Goal: Find specific page/section: Find specific page/section

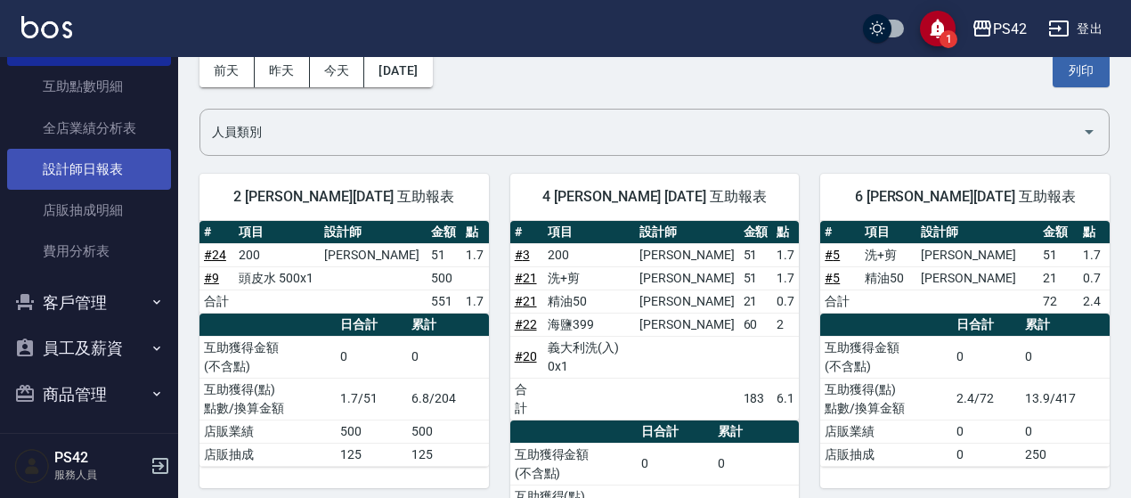
scroll to position [271, 0]
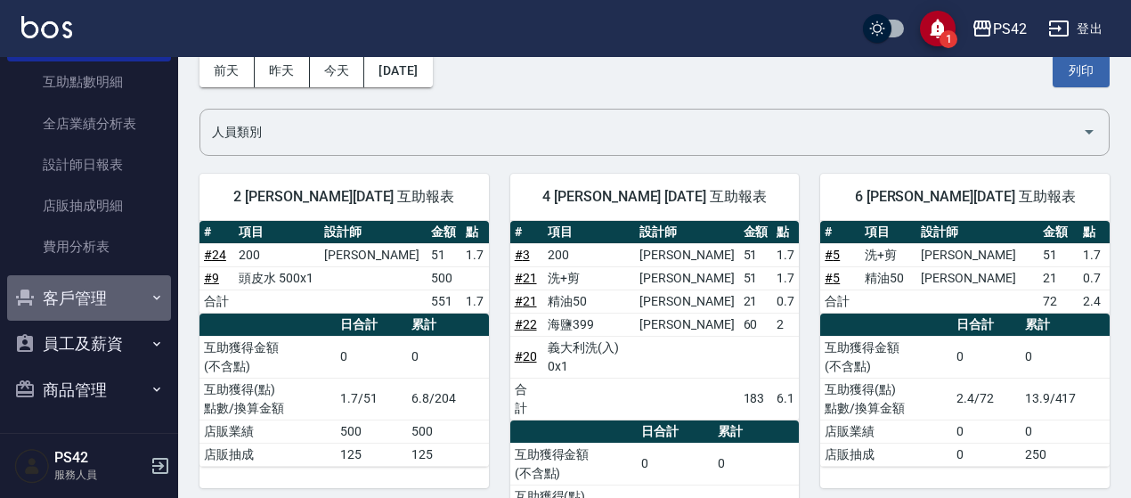
click at [136, 311] on button "客戶管理" at bounding box center [89, 298] width 164 height 46
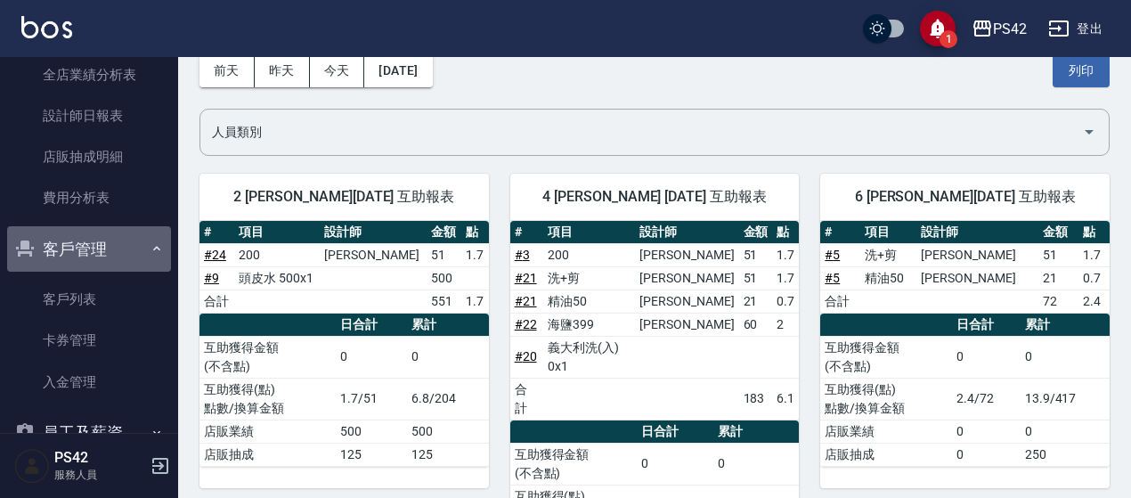
click at [154, 244] on icon "button" at bounding box center [157, 248] width 14 height 14
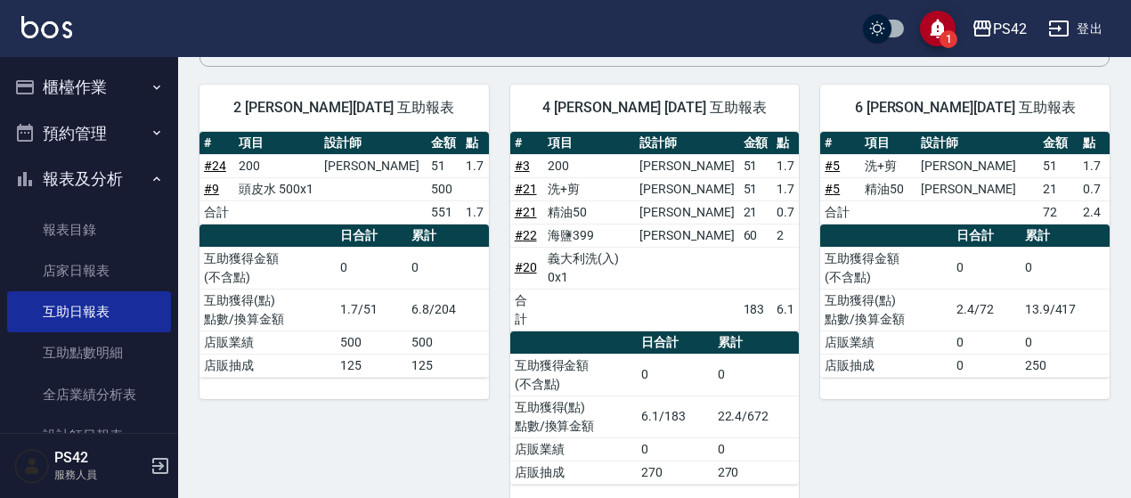
scroll to position [0, 0]
click at [150, 86] on icon "button" at bounding box center [157, 87] width 14 height 14
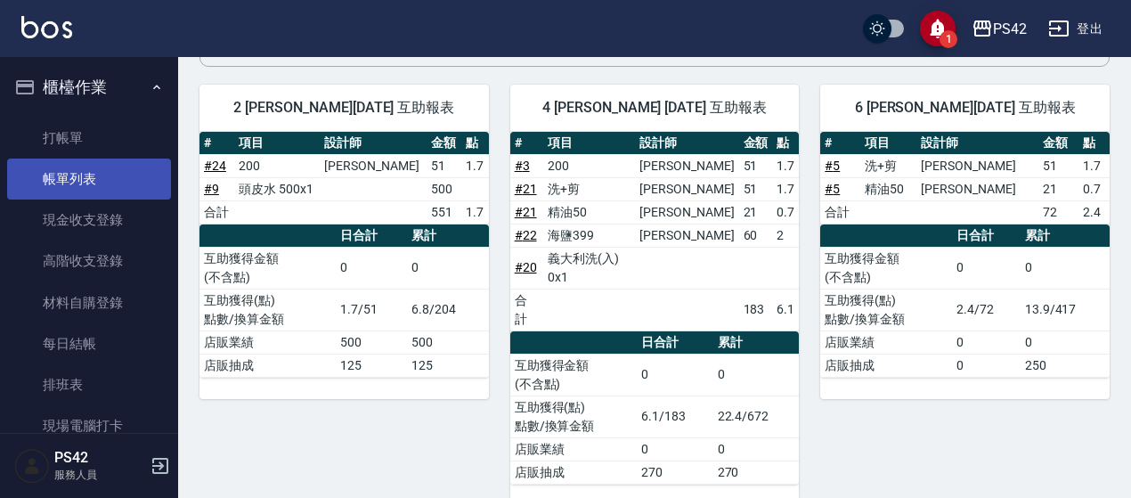
click at [91, 177] on link "帳單列表" at bounding box center [89, 179] width 164 height 41
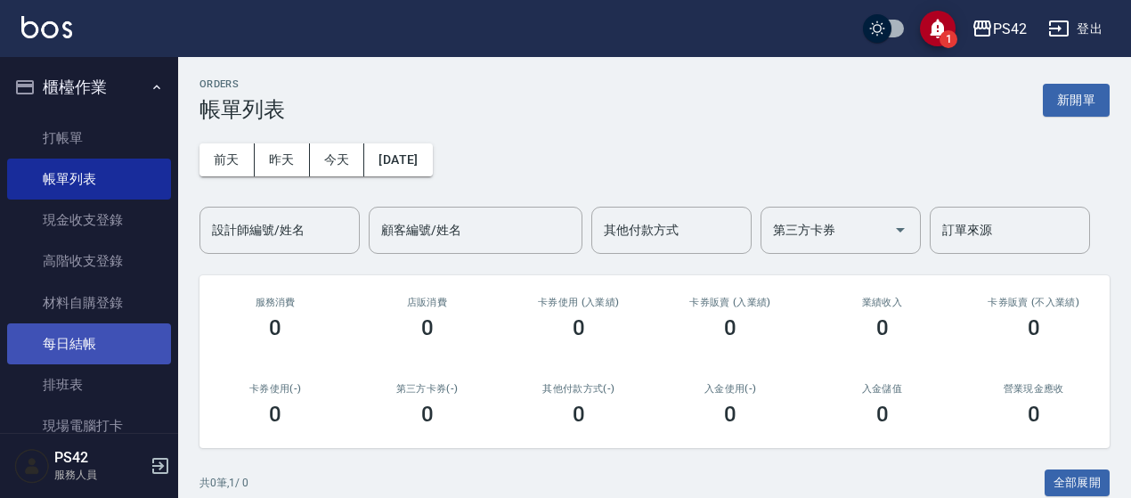
click at [86, 350] on link "每日結帳" at bounding box center [89, 343] width 164 height 41
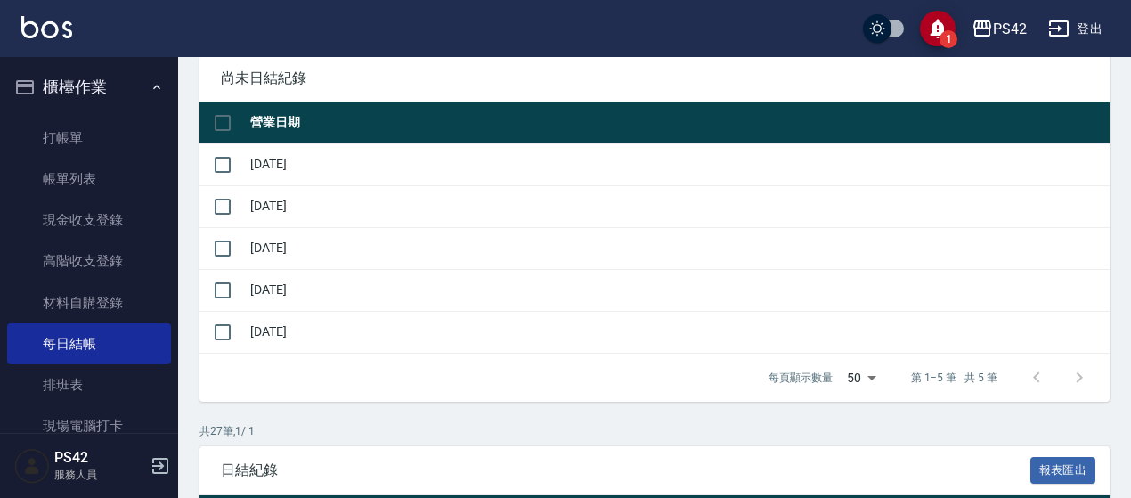
scroll to position [89, 0]
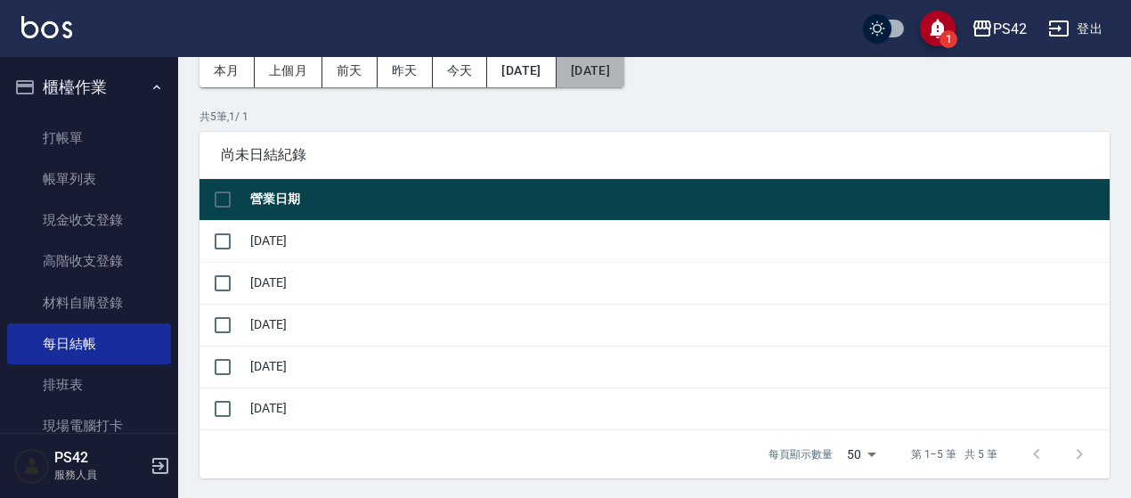
click at [624, 66] on button "[DATE]" at bounding box center [591, 70] width 68 height 33
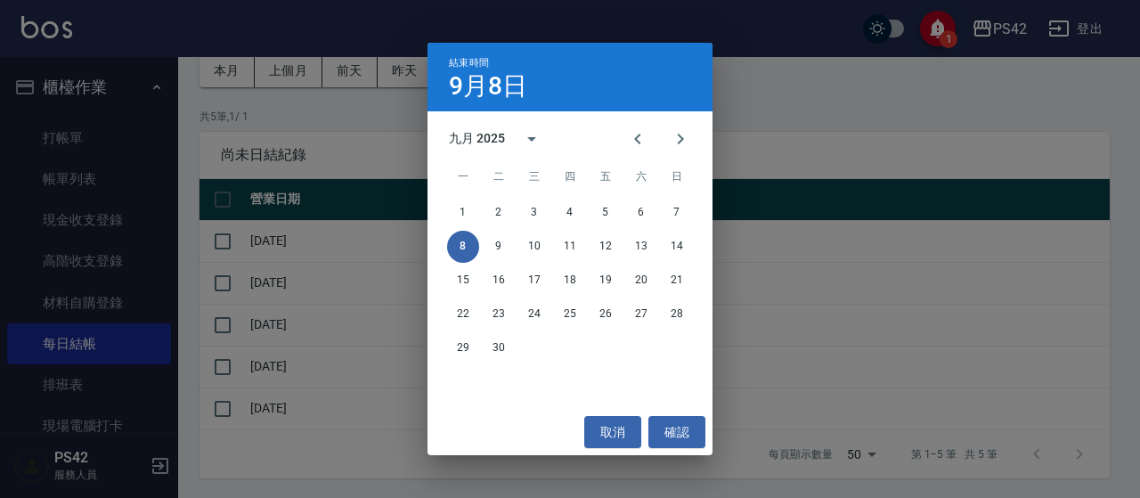
click at [169, 113] on div "結束時間 9月8日 九月 2025 一 二 三 四 五 六 日 1 2 3 4 5 6 7 8 9 10 11 12 13 14 15 16 17 18 19…" at bounding box center [570, 249] width 1140 height 498
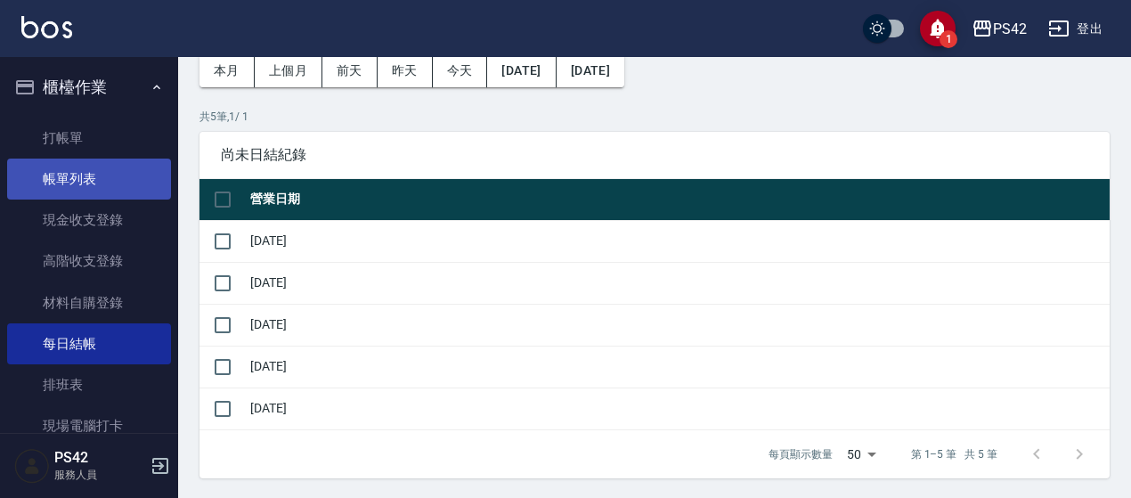
click at [105, 178] on link "帳單列表" at bounding box center [89, 179] width 164 height 41
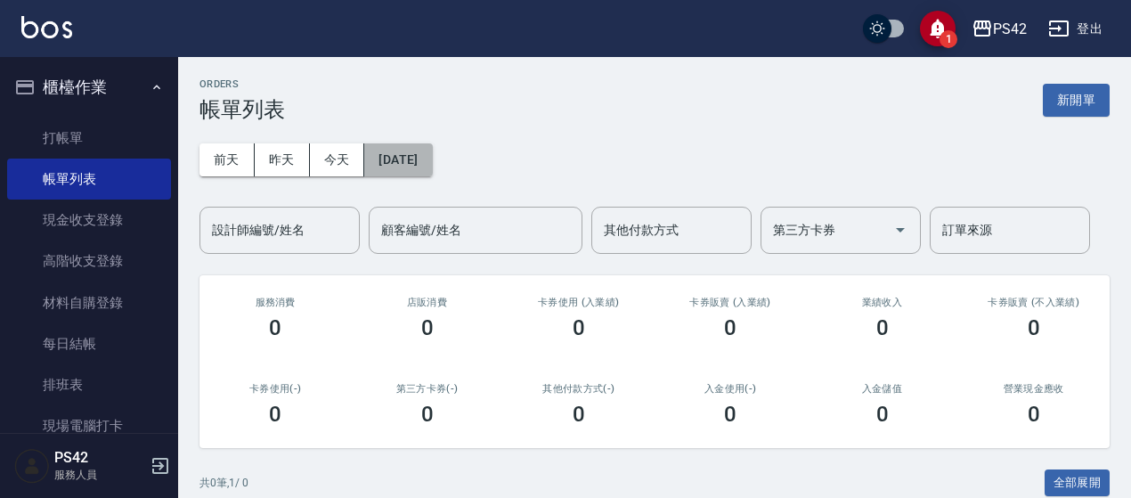
click at [432, 172] on button "[DATE]" at bounding box center [398, 159] width 68 height 33
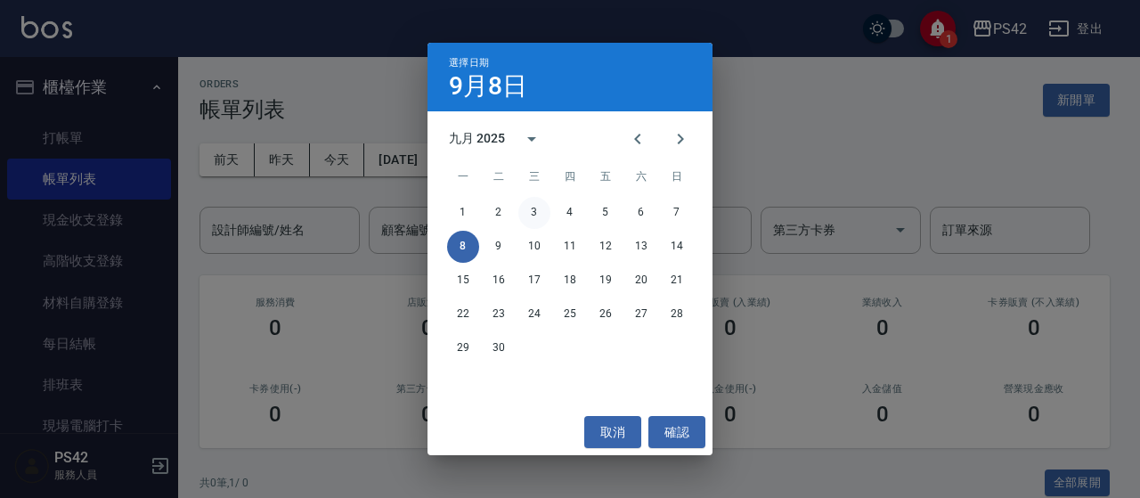
click at [537, 208] on button "3" at bounding box center [534, 213] width 32 height 32
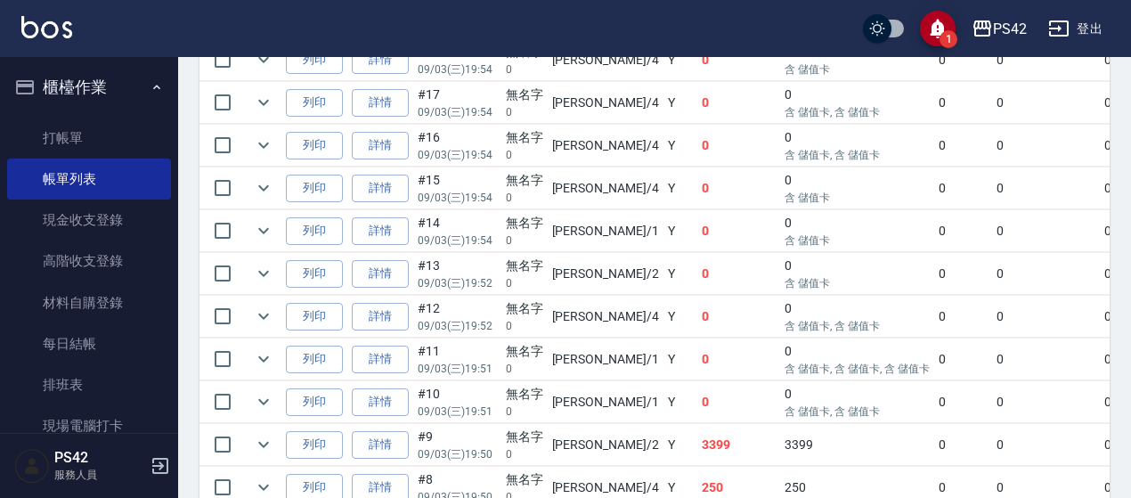
scroll to position [891, 0]
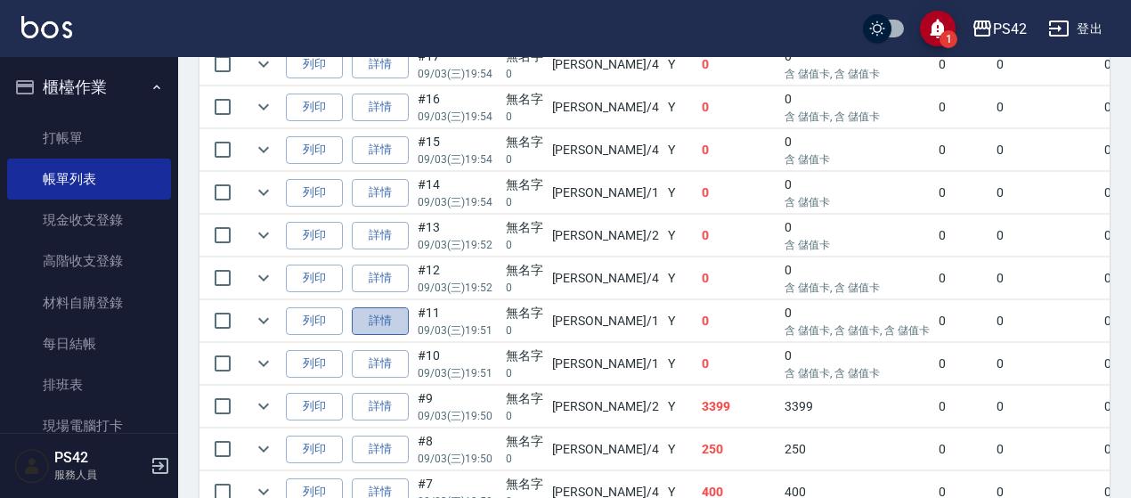
click at [393, 319] on link "詳情" at bounding box center [380, 321] width 57 height 28
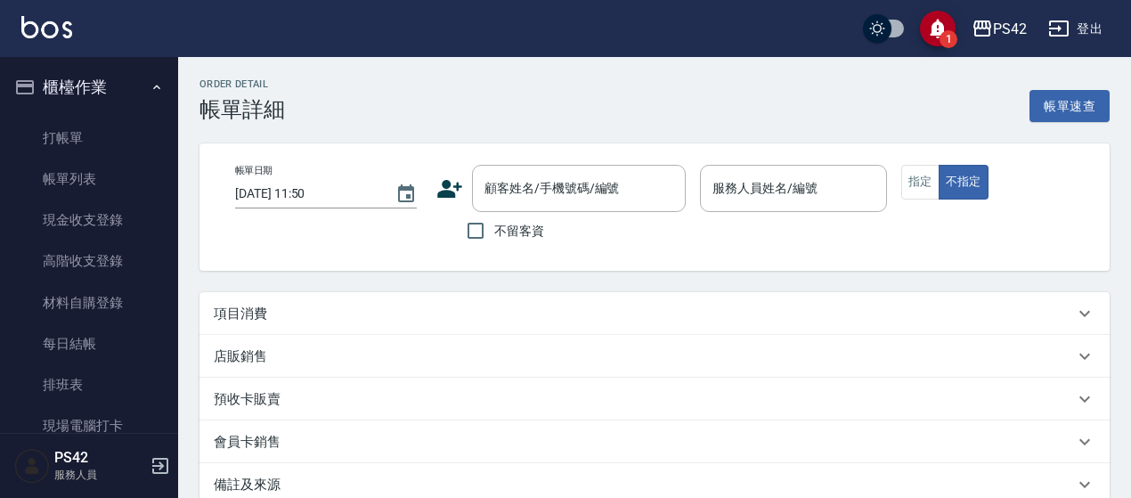
type input "[DATE] 19:51"
type input "[PERSON_NAME]-1"
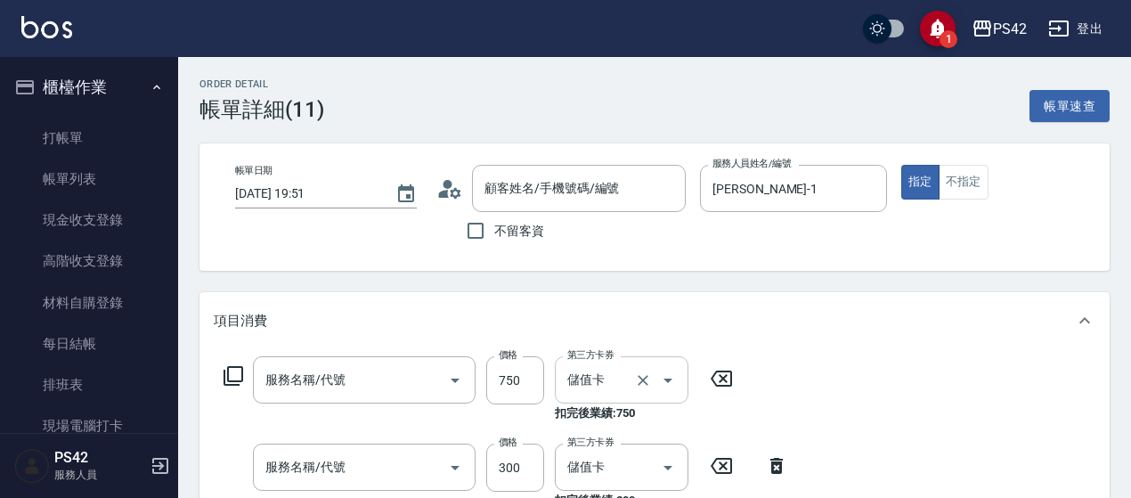
type input "無名字/0/null"
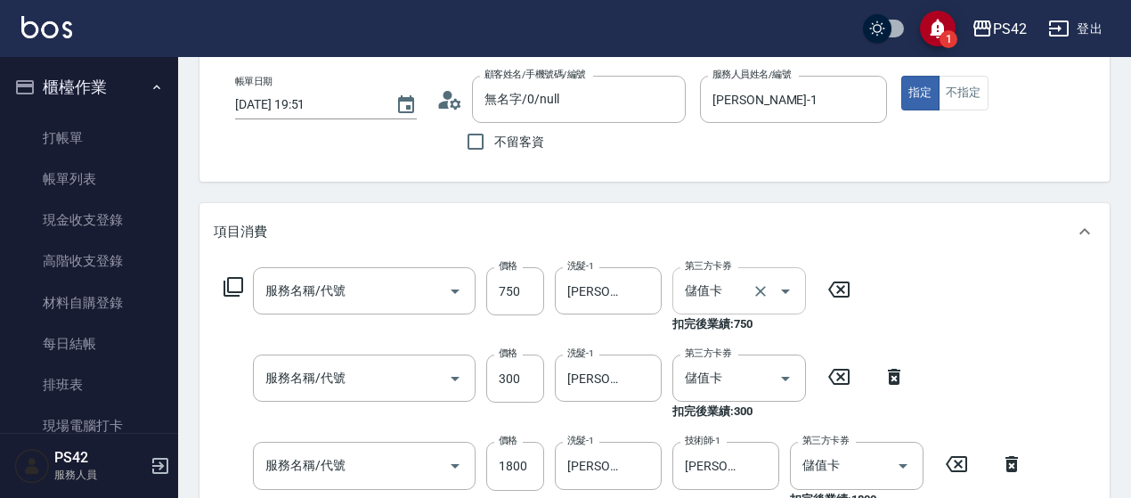
type input "750護(403)"
type input "300護(401)"
type input "染髮(501)"
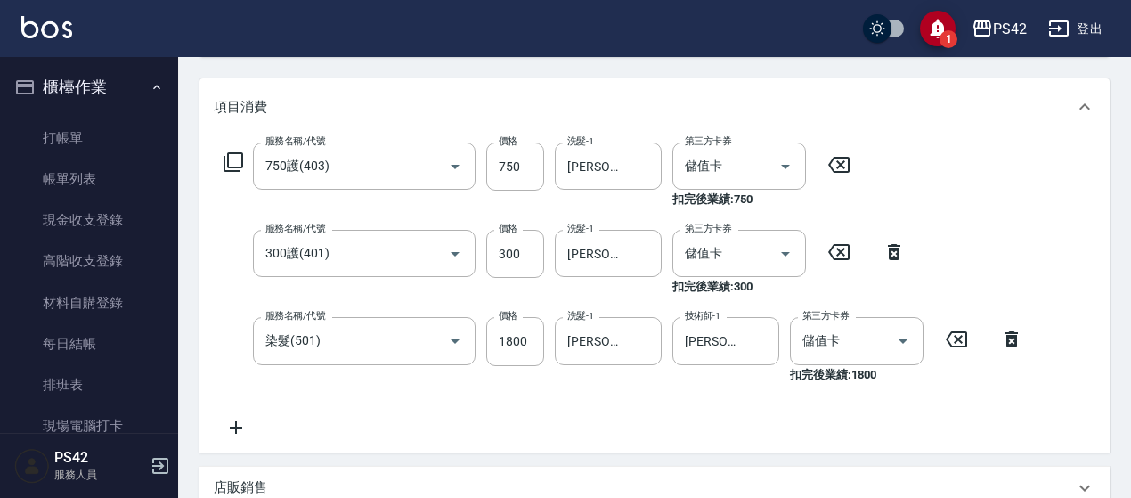
scroll to position [267, 0]
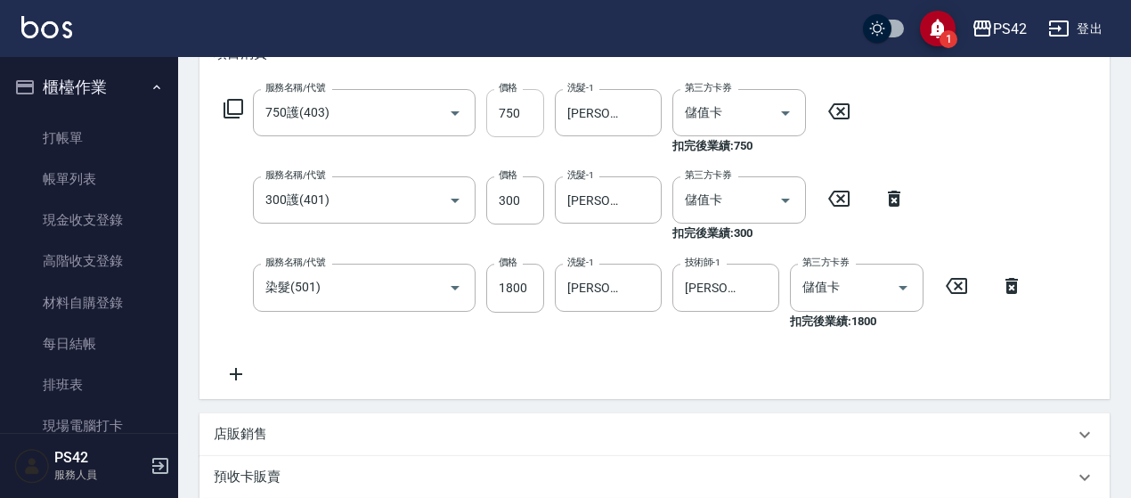
click at [515, 123] on input "750" at bounding box center [515, 113] width 58 height 48
click at [326, 123] on input "750護(403)" at bounding box center [339, 112] width 157 height 31
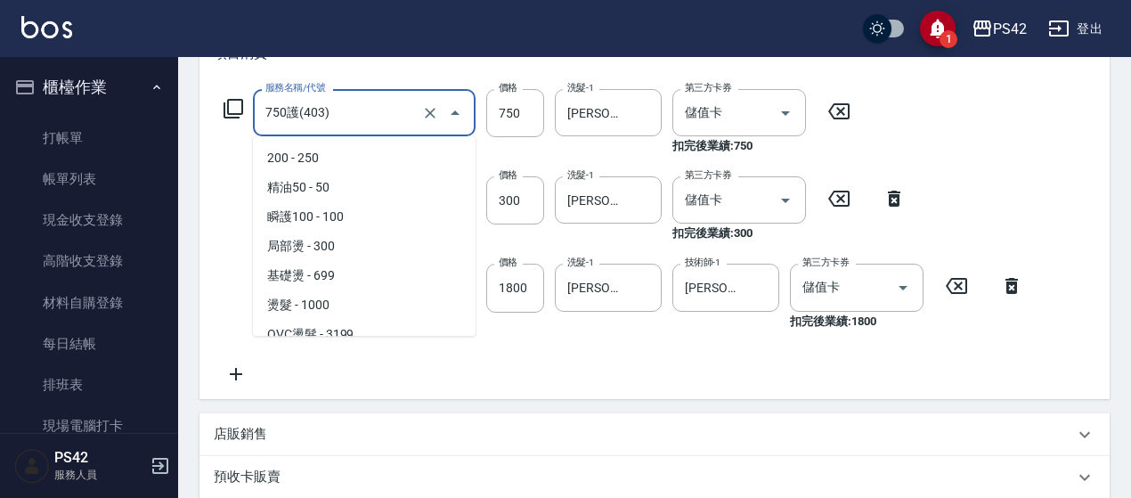
scroll to position [601, 0]
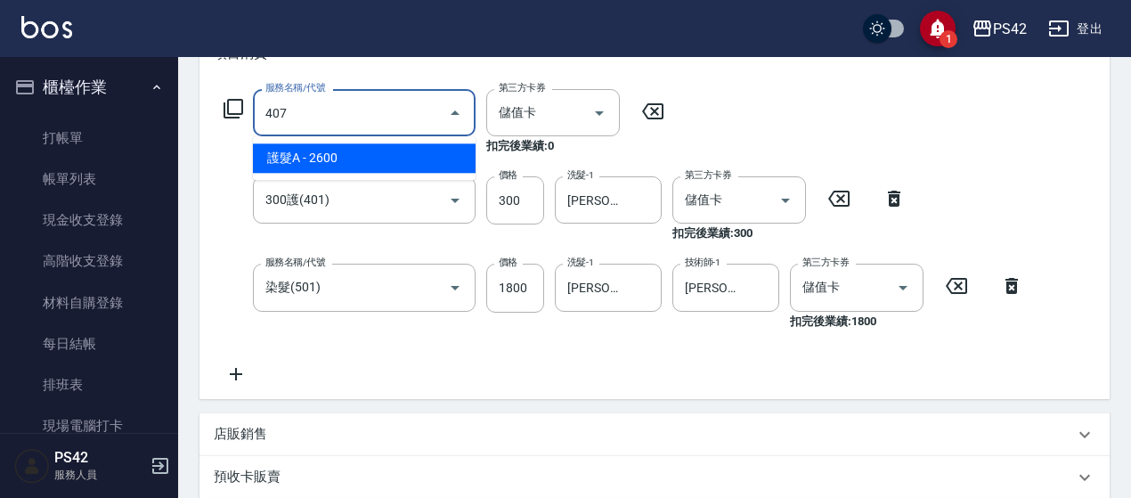
type input "護髮A(407)"
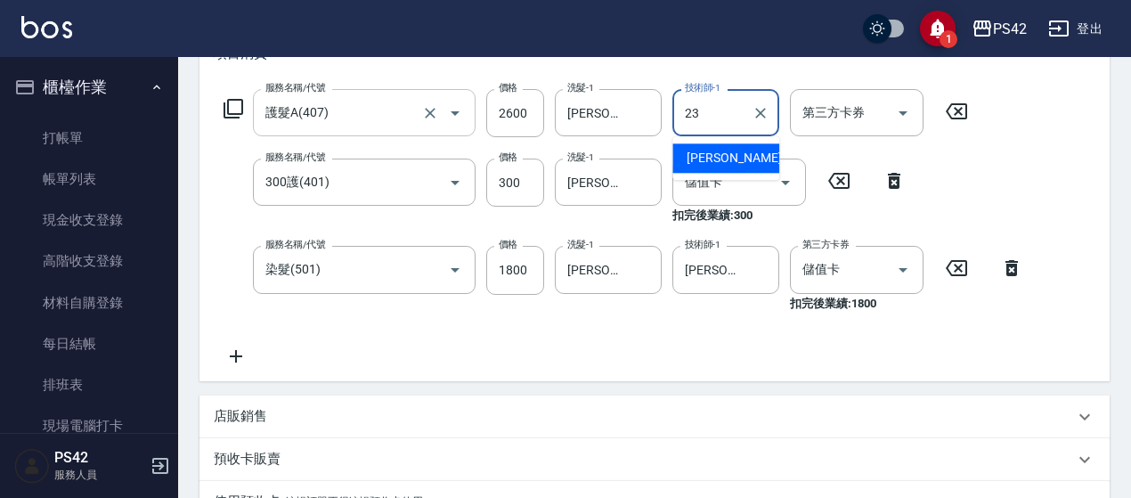
type input "[PERSON_NAME]-23"
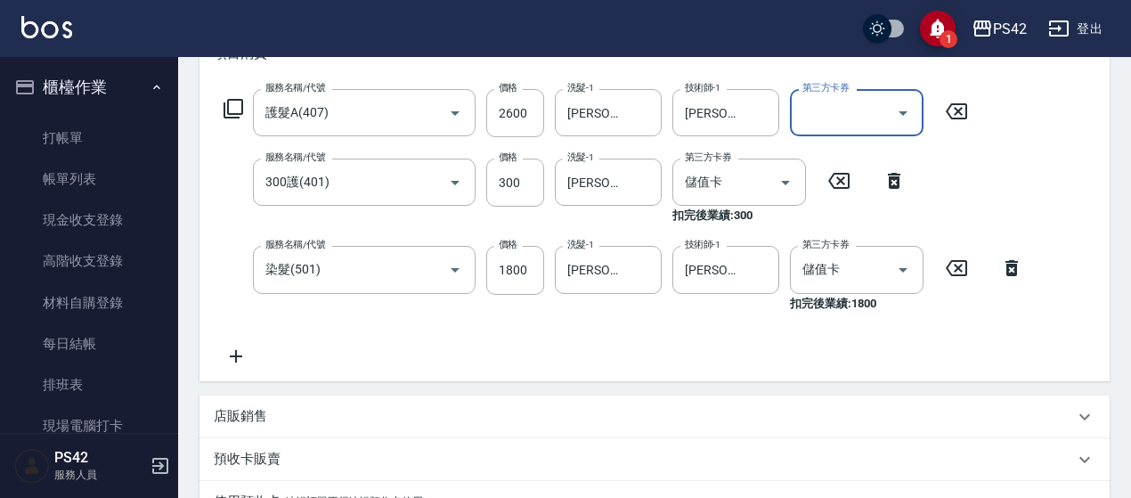
click at [910, 110] on icon "Open" at bounding box center [902, 112] width 21 height 21
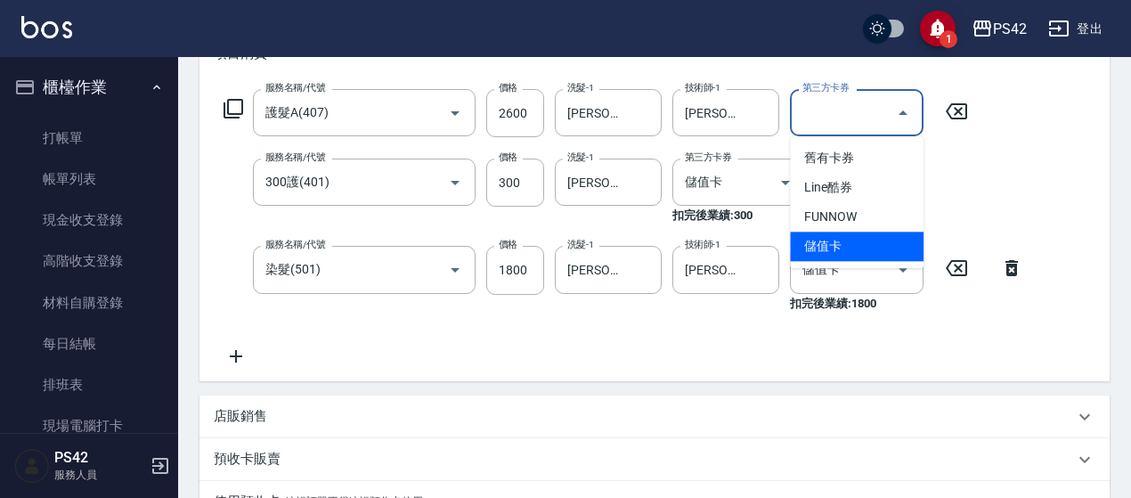
click at [834, 248] on span "儲值卡" at bounding box center [857, 246] width 134 height 29
type input "儲值卡"
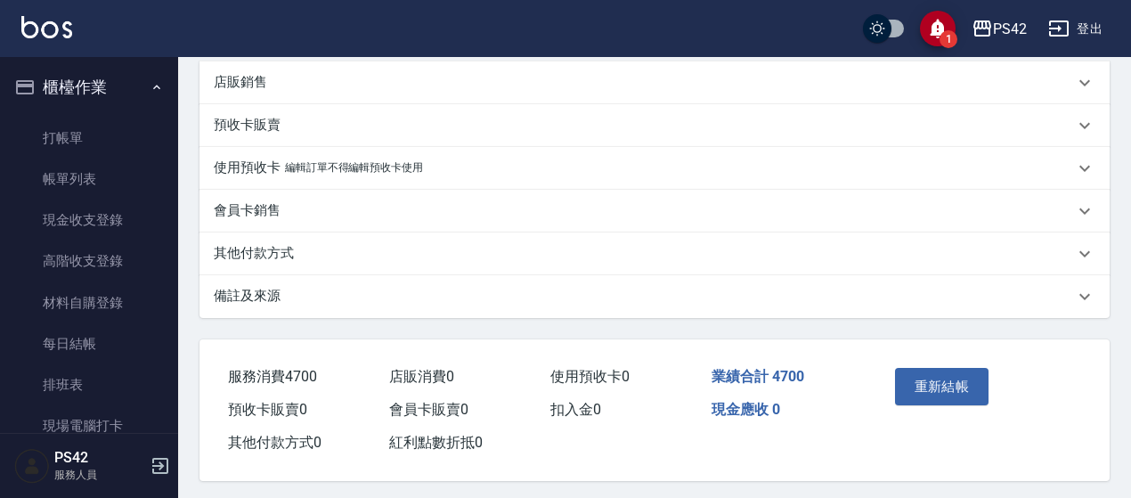
scroll to position [629, 0]
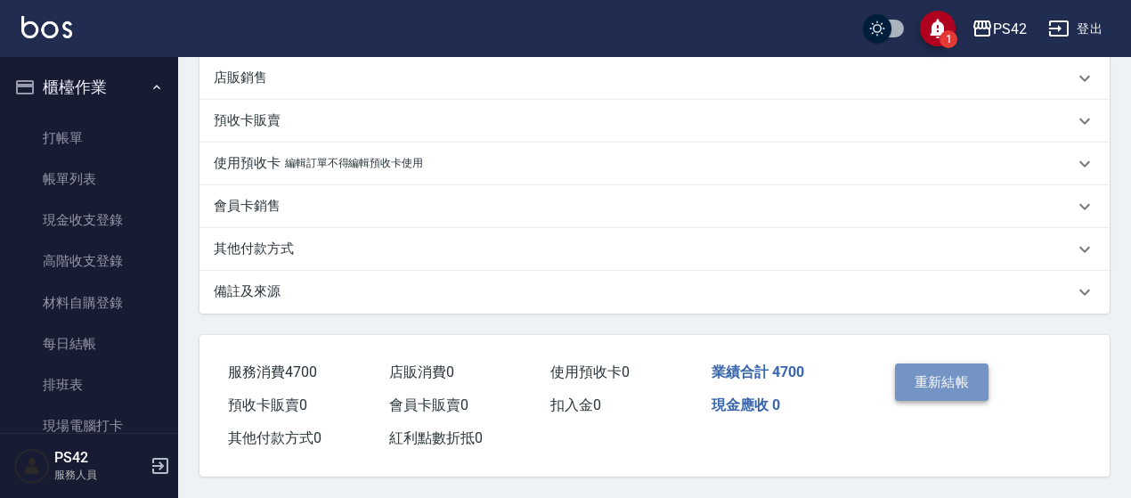
click at [946, 379] on button "重新結帳" at bounding box center [942, 381] width 94 height 37
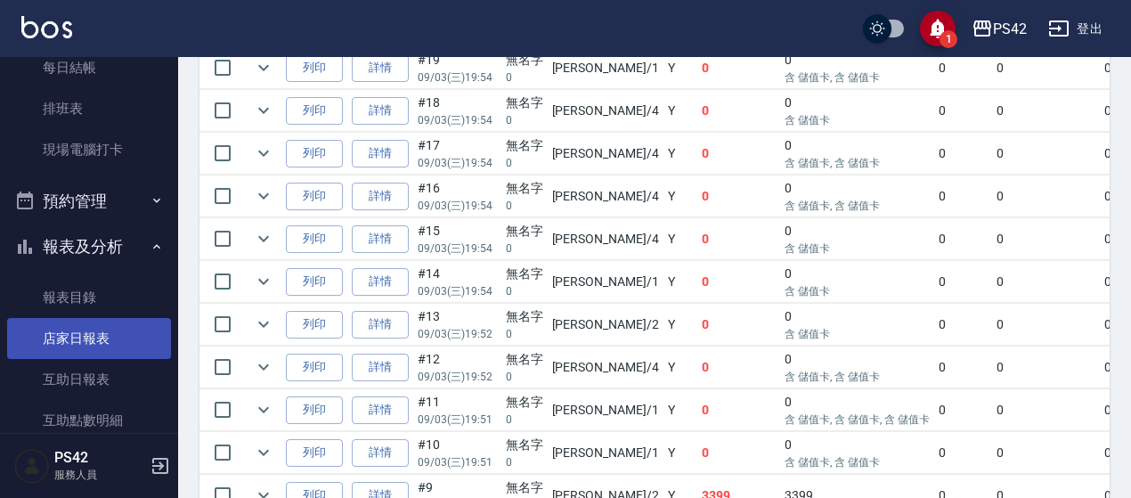
scroll to position [356, 0]
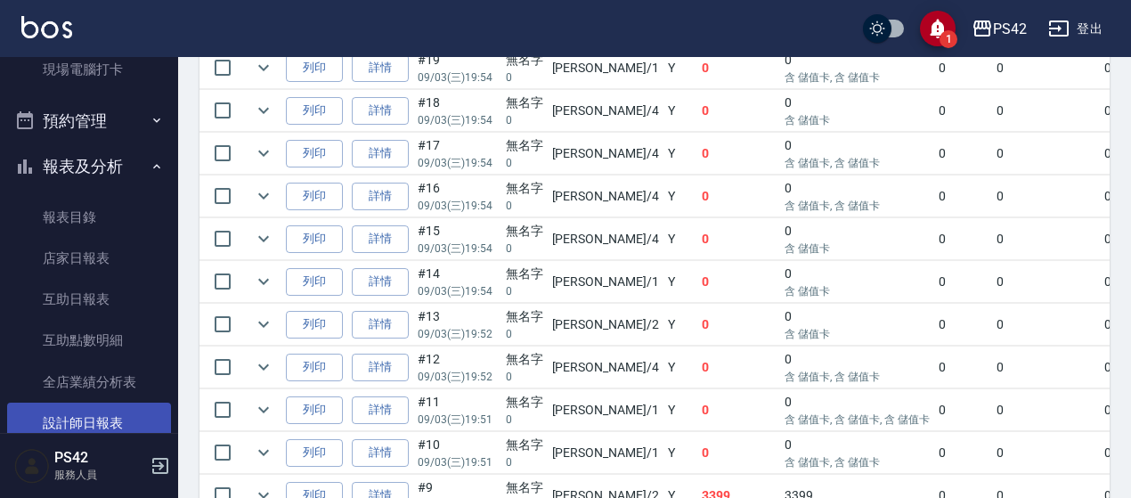
click at [96, 414] on link "設計師日報表" at bounding box center [89, 423] width 164 height 41
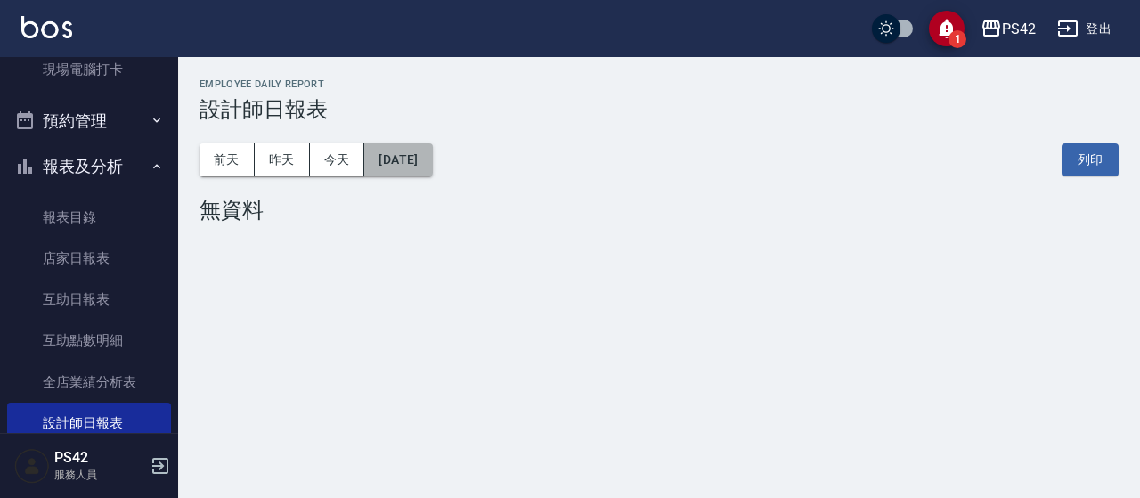
click at [432, 163] on button "[DATE]" at bounding box center [398, 159] width 68 height 33
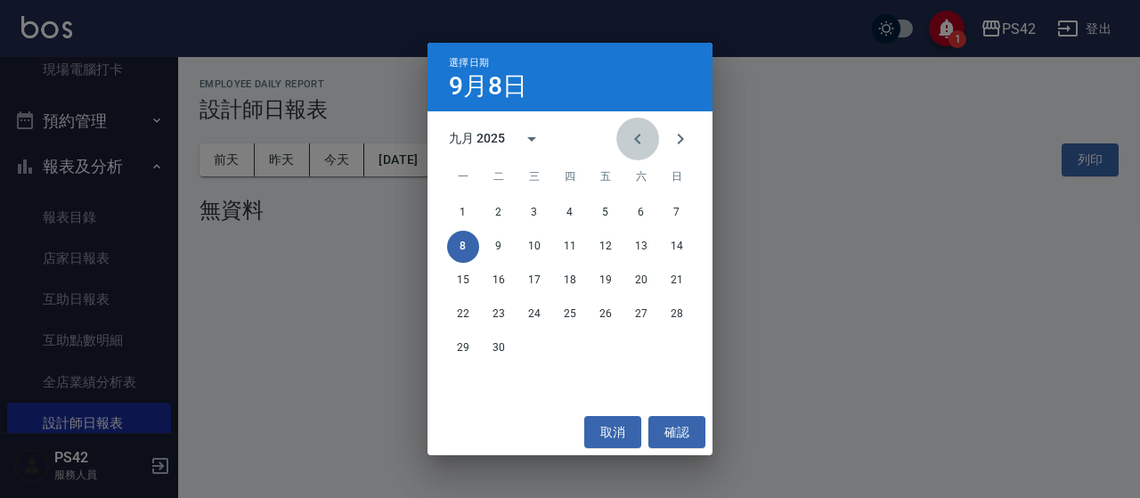
click at [643, 140] on icon "Previous month" at bounding box center [637, 138] width 21 height 21
click at [605, 209] on button "1" at bounding box center [606, 213] width 32 height 32
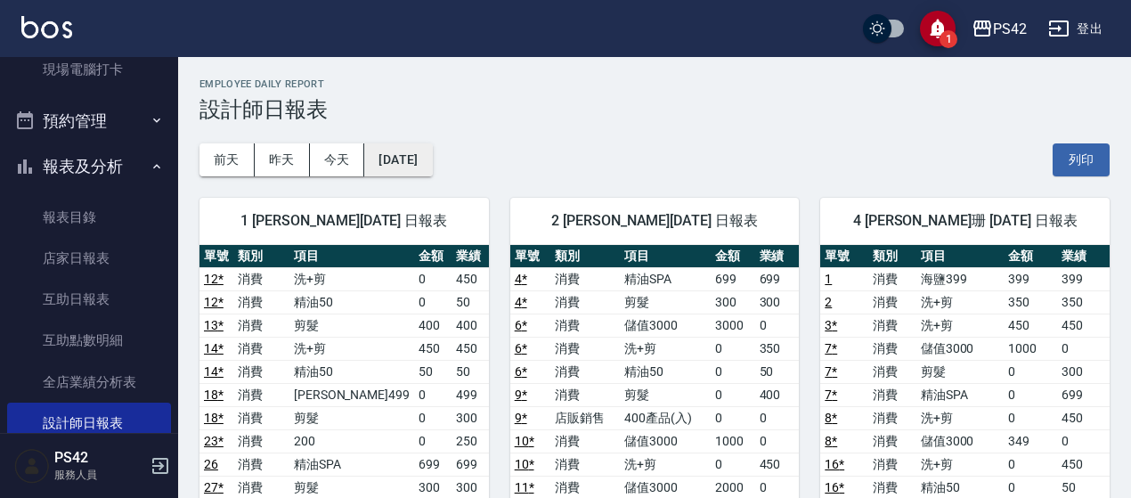
click at [432, 167] on button "[DATE]" at bounding box center [398, 159] width 68 height 33
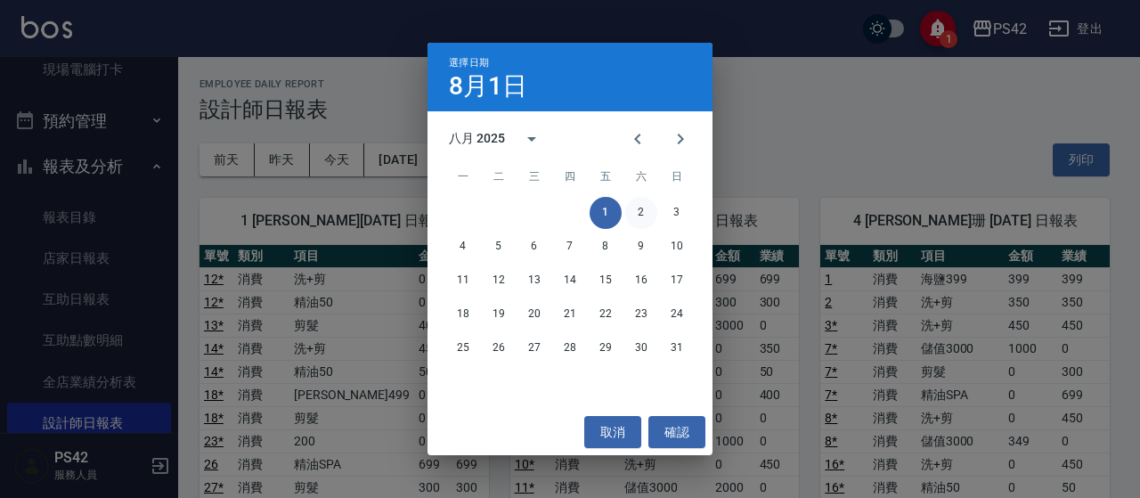
click at [639, 212] on button "2" at bounding box center [641, 213] width 32 height 32
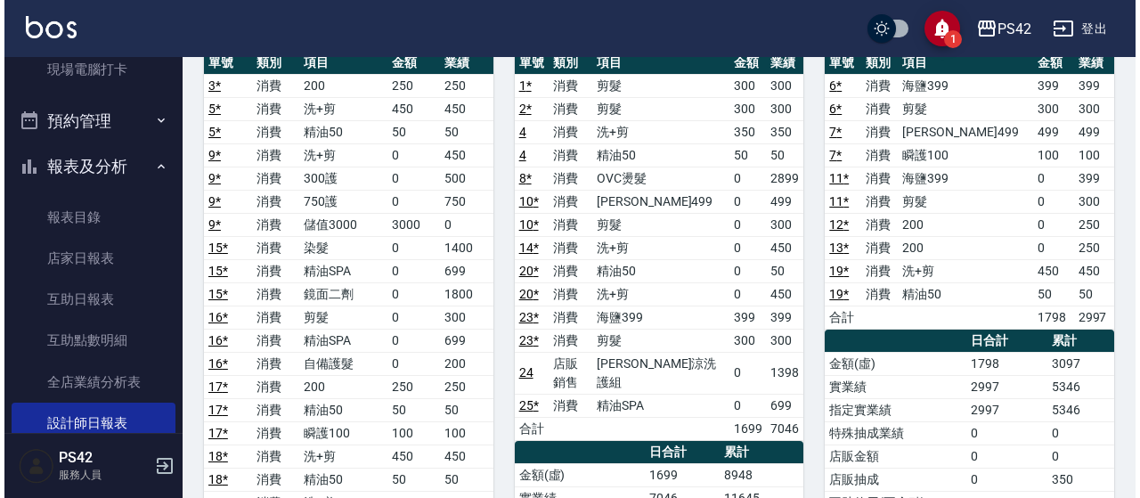
scroll to position [89, 0]
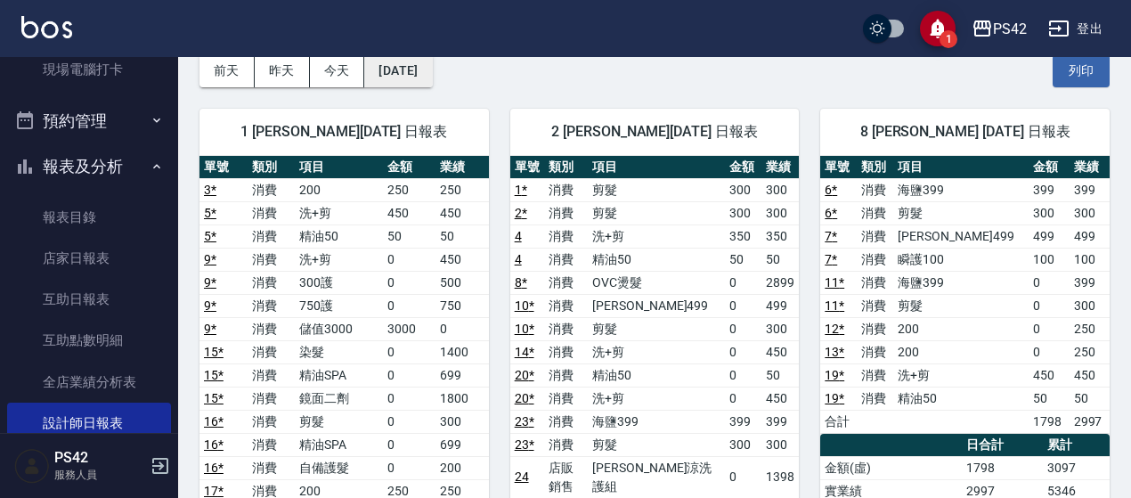
click at [432, 70] on button "[DATE]" at bounding box center [398, 70] width 68 height 33
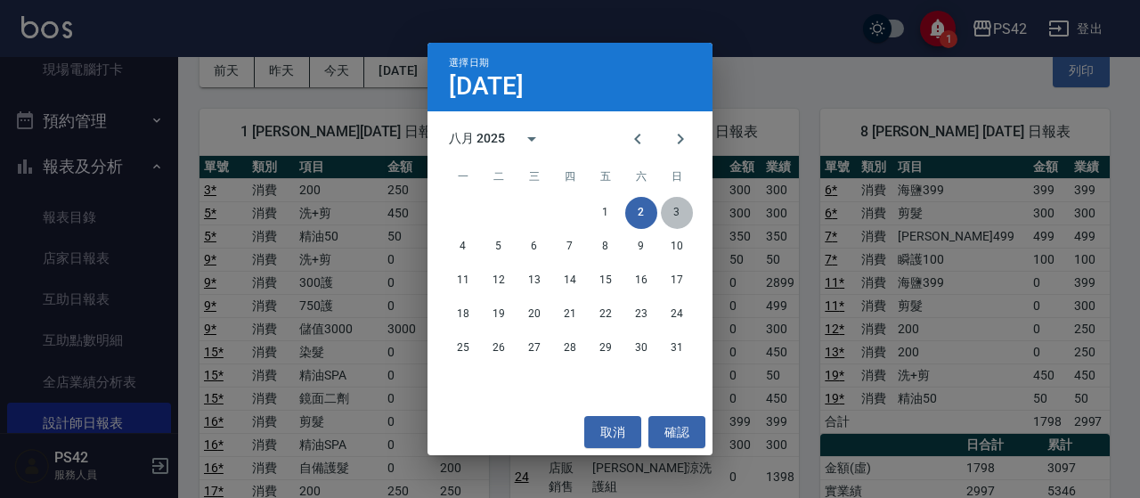
click at [680, 220] on button "3" at bounding box center [677, 213] width 32 height 32
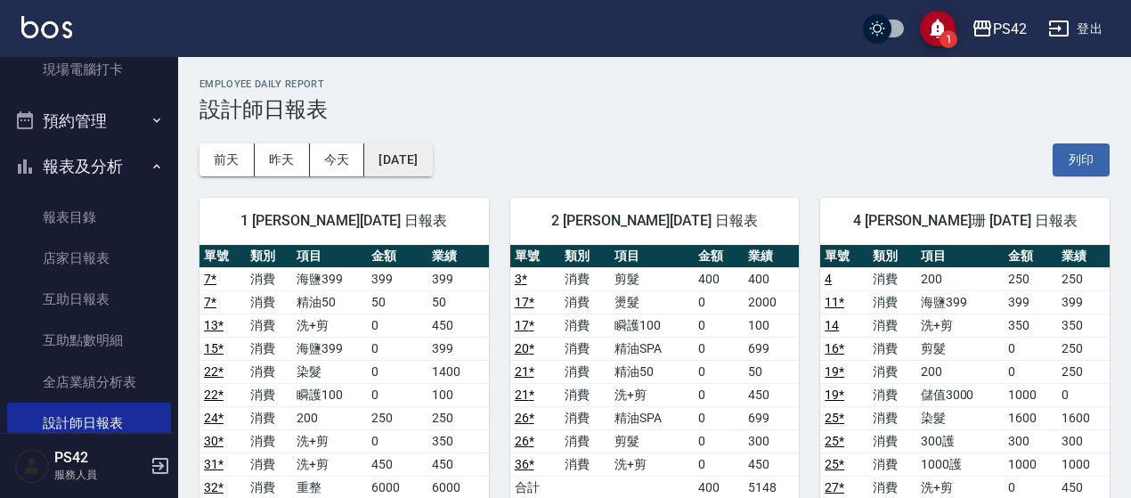
click at [429, 167] on button "[DATE]" at bounding box center [398, 159] width 68 height 33
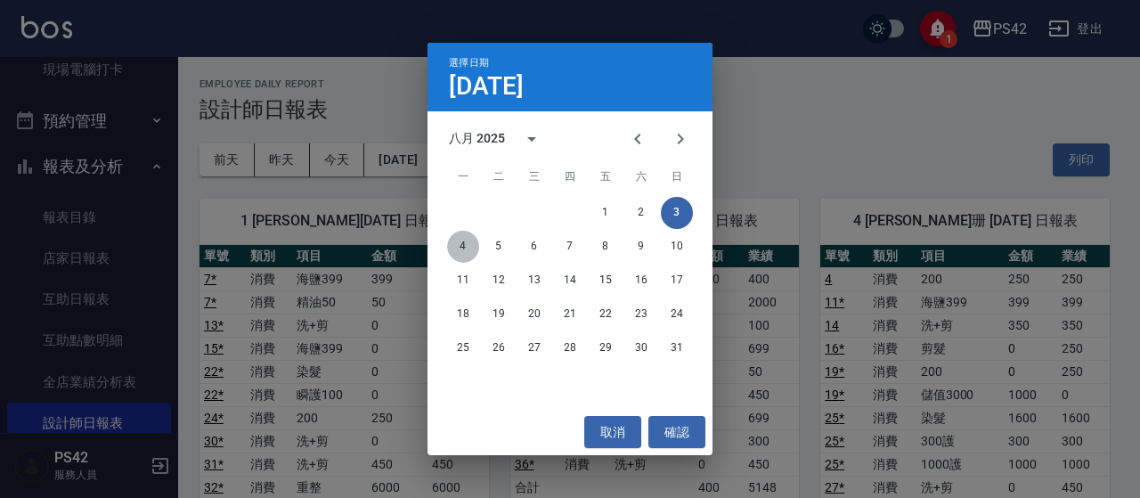
click at [465, 248] on button "4" at bounding box center [463, 247] width 32 height 32
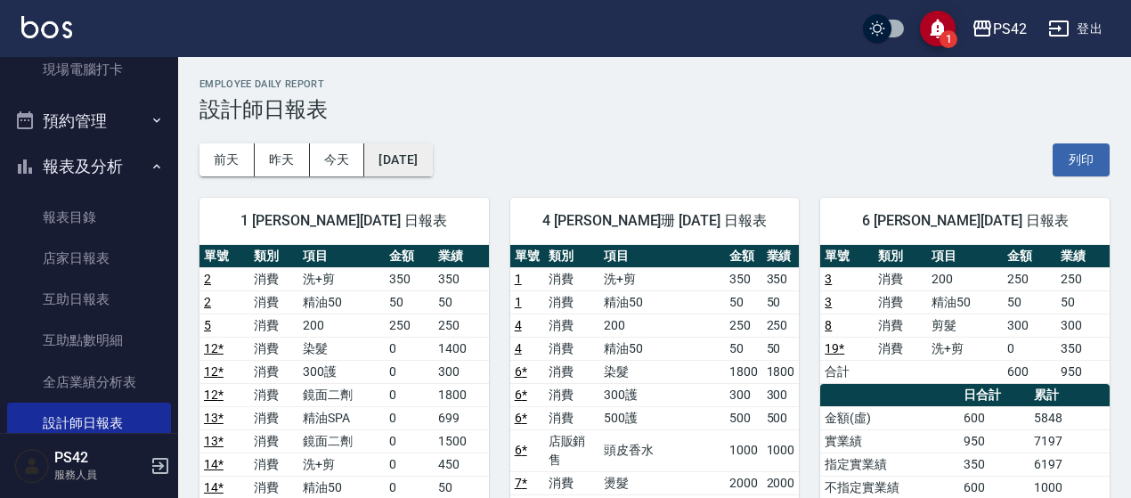
click at [430, 166] on button "[DATE]" at bounding box center [398, 159] width 68 height 33
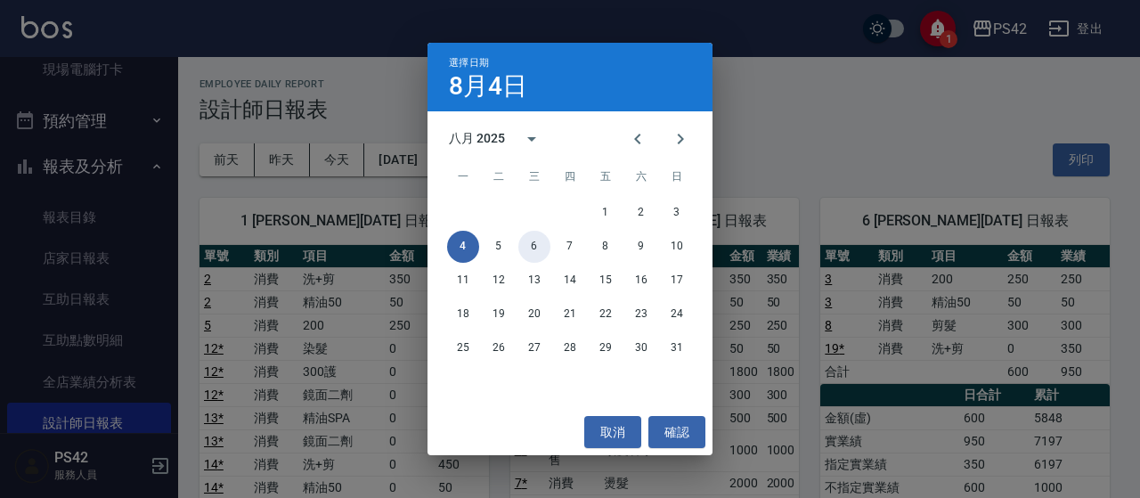
click at [533, 255] on button "6" at bounding box center [534, 247] width 32 height 32
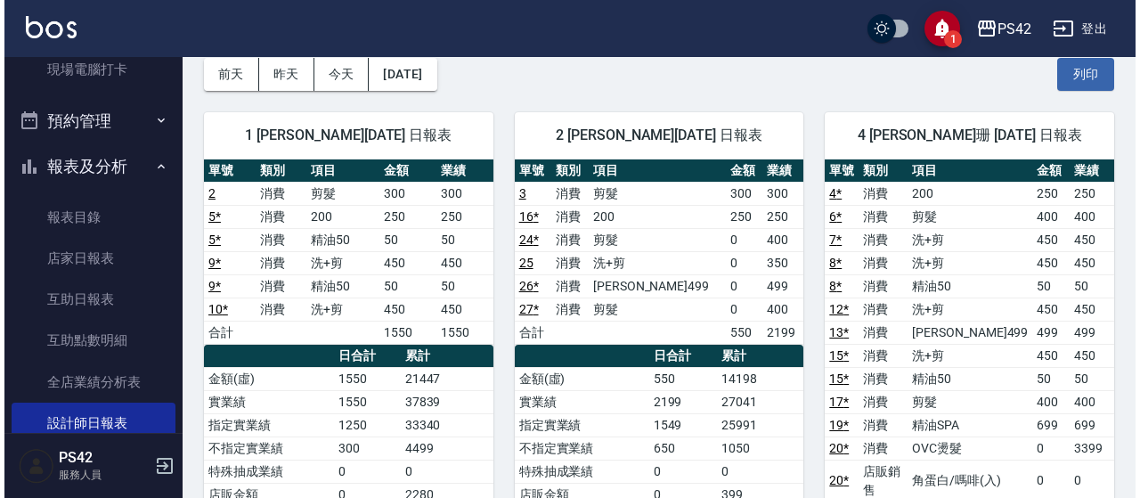
scroll to position [89, 0]
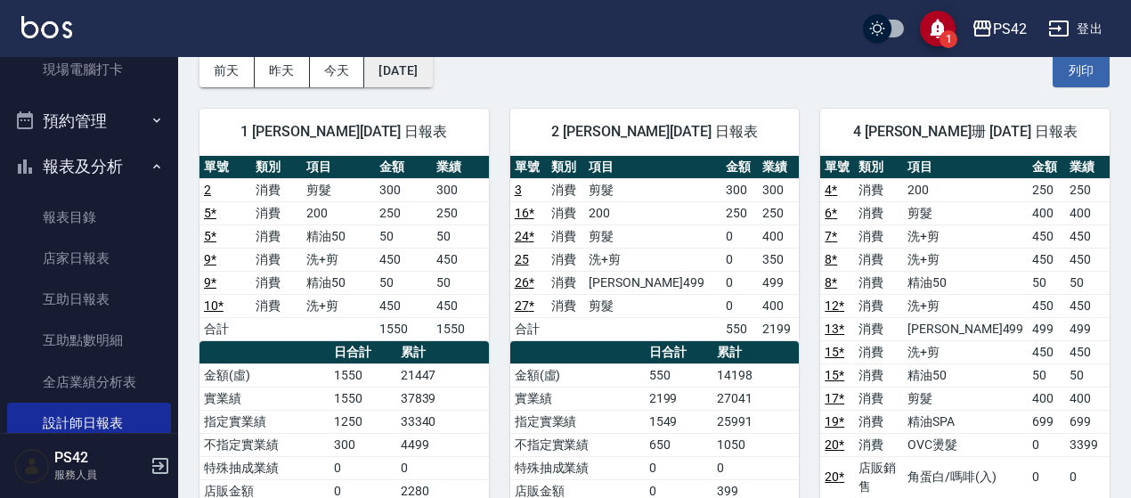
click at [428, 76] on button "[DATE]" at bounding box center [398, 70] width 68 height 33
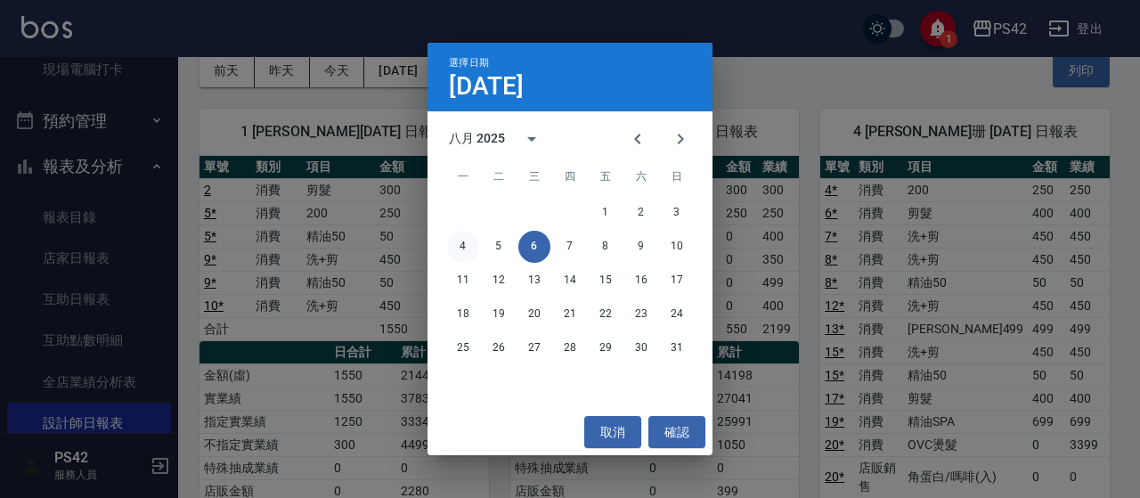
click at [469, 251] on button "4" at bounding box center [463, 247] width 32 height 32
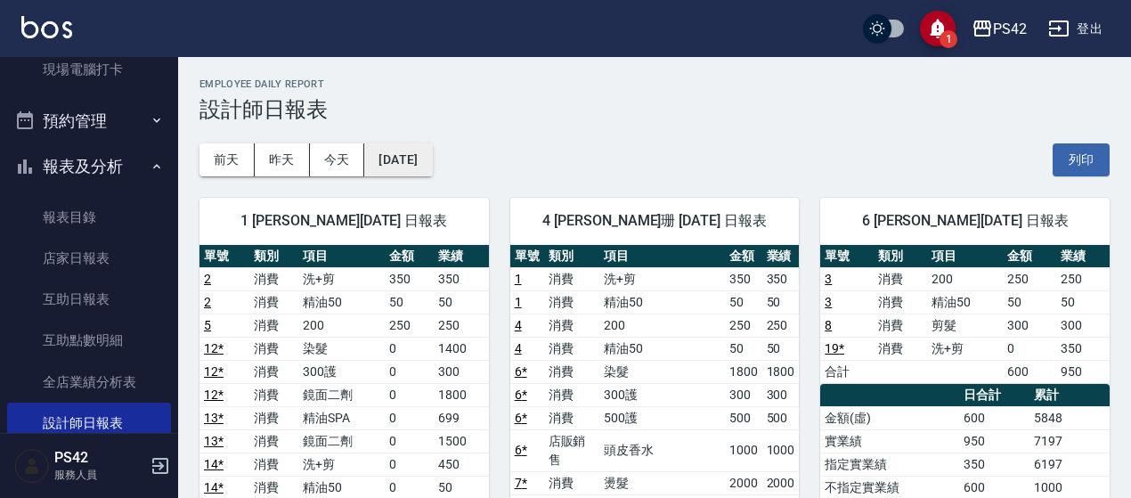
click at [427, 150] on button "[DATE]" at bounding box center [398, 159] width 68 height 33
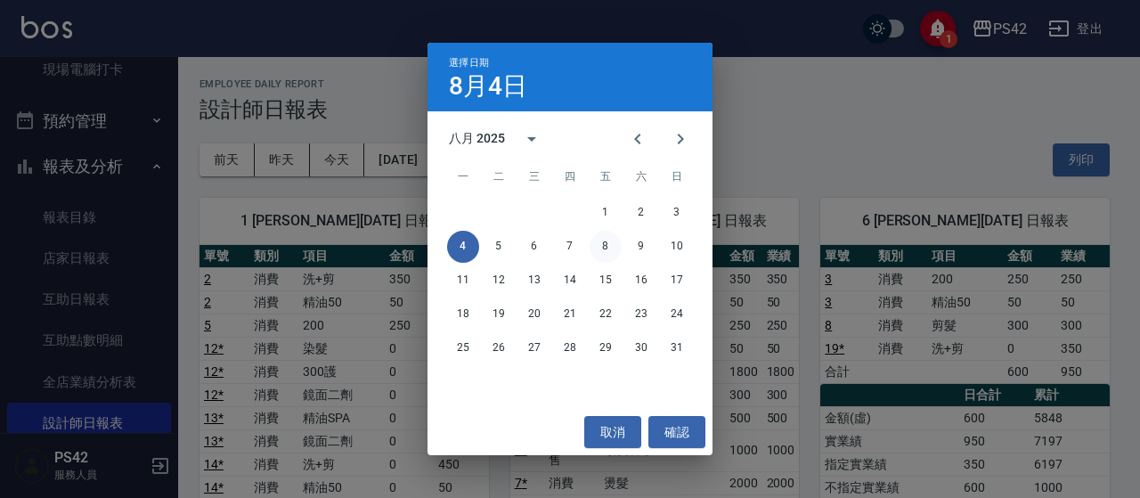
click at [599, 247] on button "8" at bounding box center [606, 247] width 32 height 32
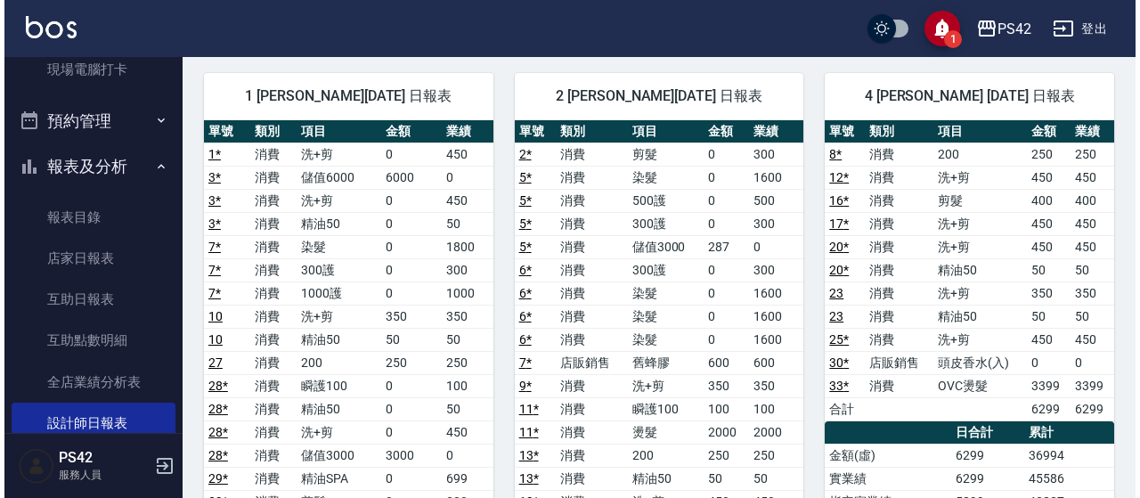
scroll to position [89, 0]
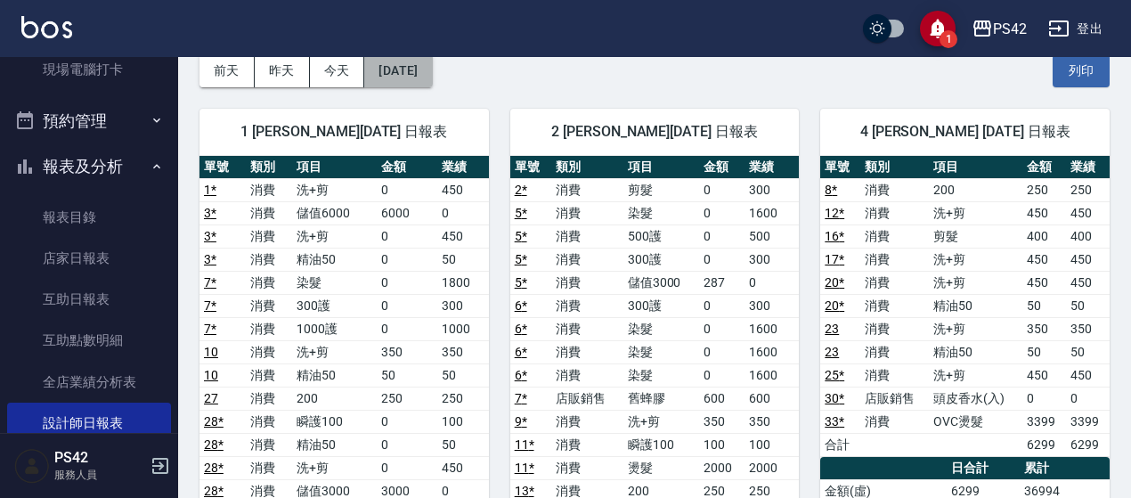
click at [408, 69] on button "[DATE]" at bounding box center [398, 70] width 68 height 33
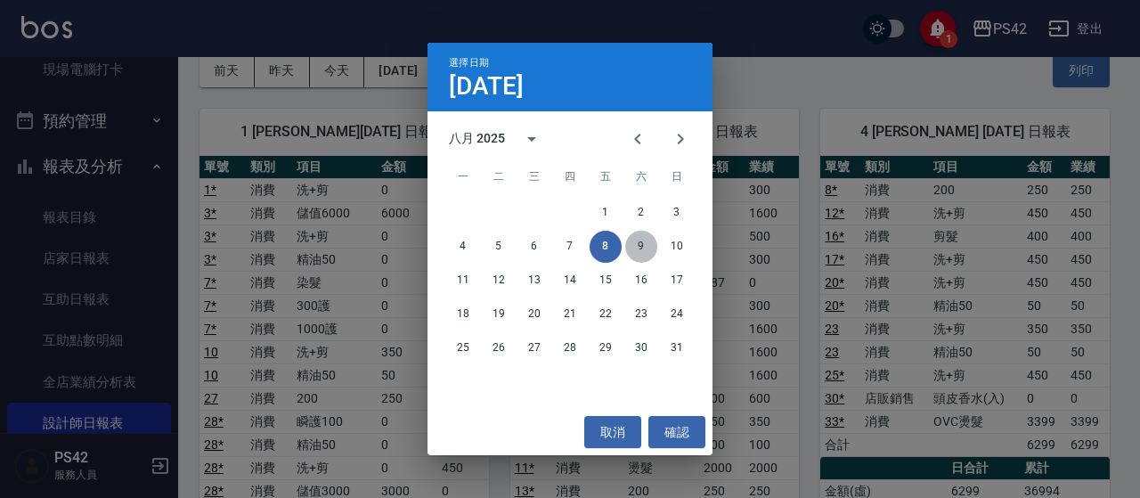
click at [631, 240] on button "9" at bounding box center [641, 247] width 32 height 32
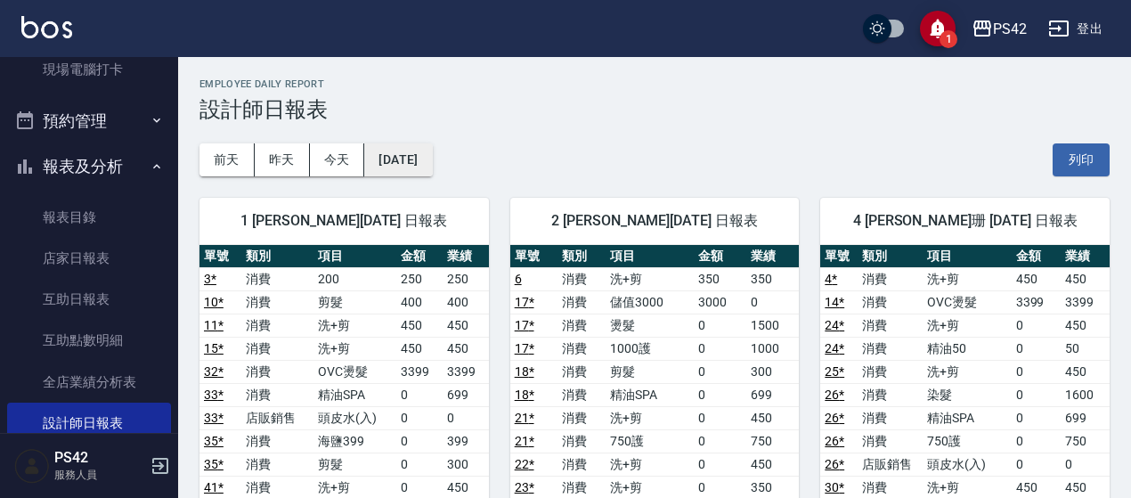
click at [417, 159] on button "[DATE]" at bounding box center [398, 159] width 68 height 33
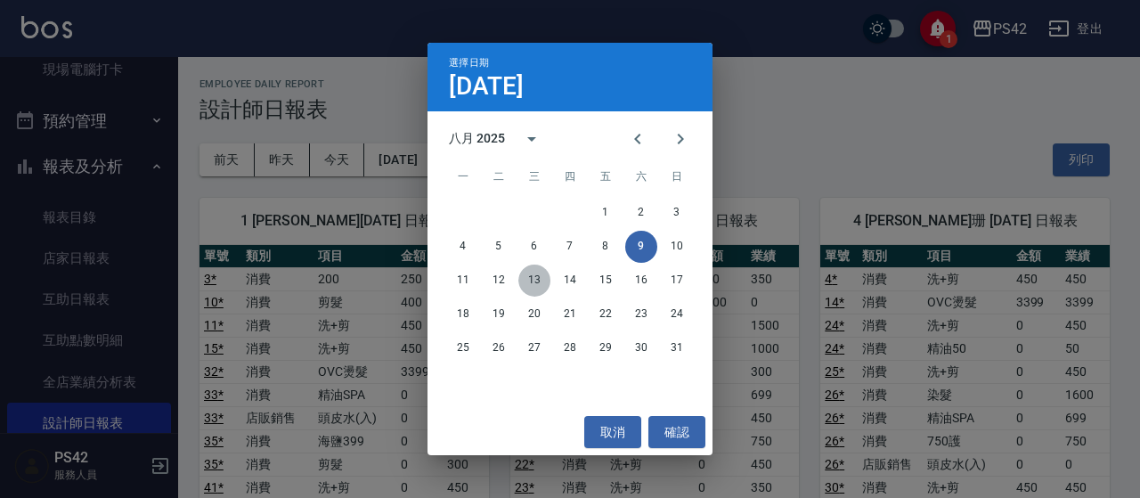
click at [535, 281] on button "13" at bounding box center [534, 281] width 32 height 32
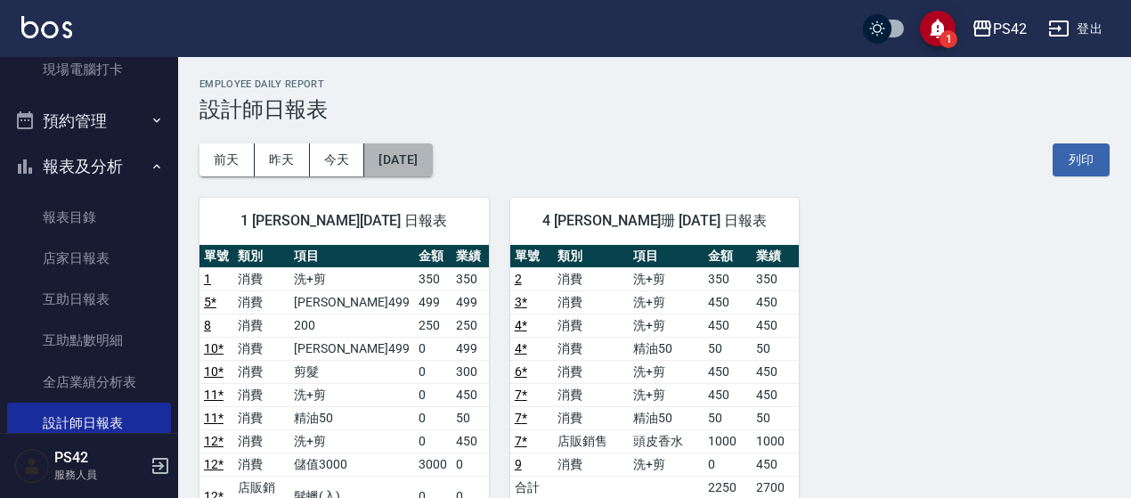
click at [432, 172] on button "[DATE]" at bounding box center [398, 159] width 68 height 33
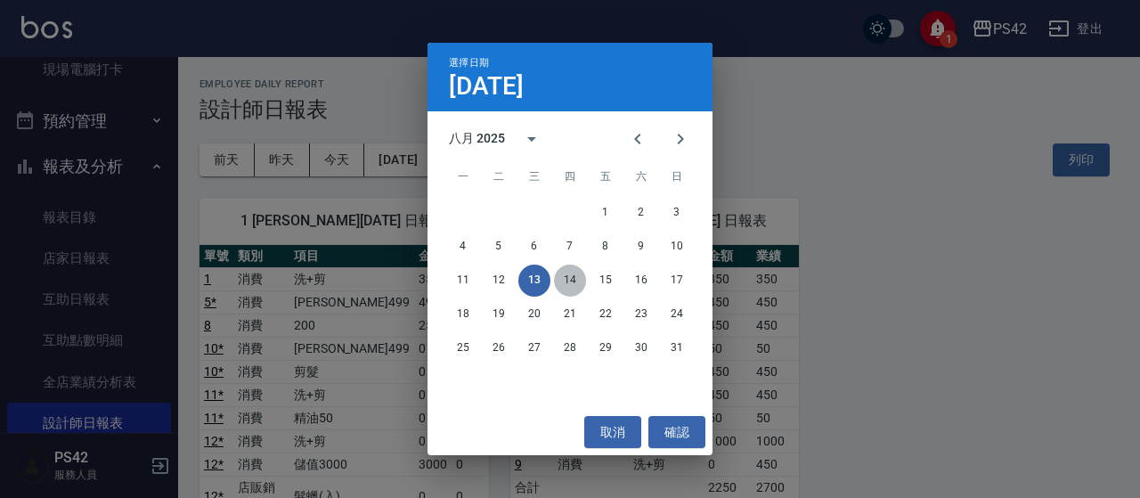
click at [579, 280] on button "14" at bounding box center [570, 281] width 32 height 32
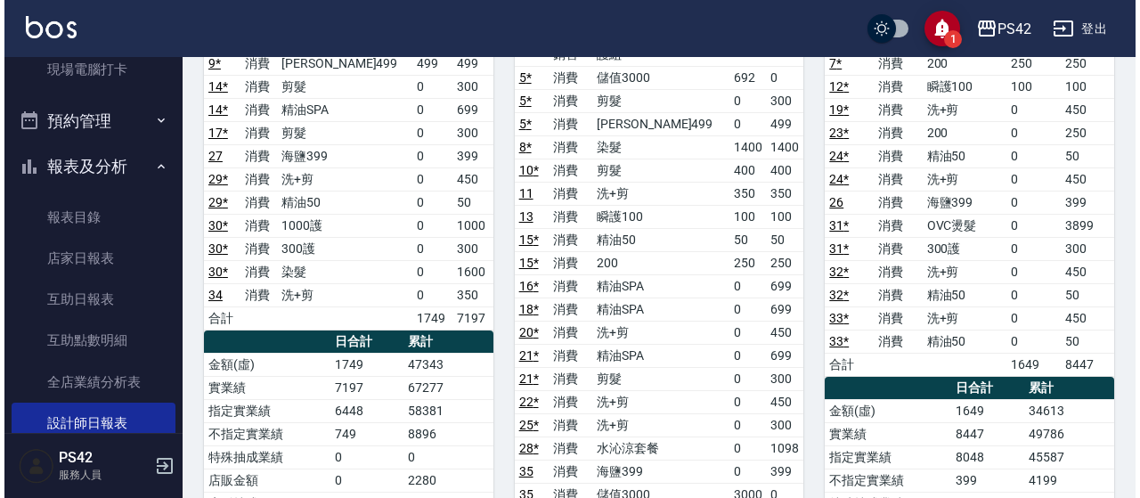
scroll to position [89, 0]
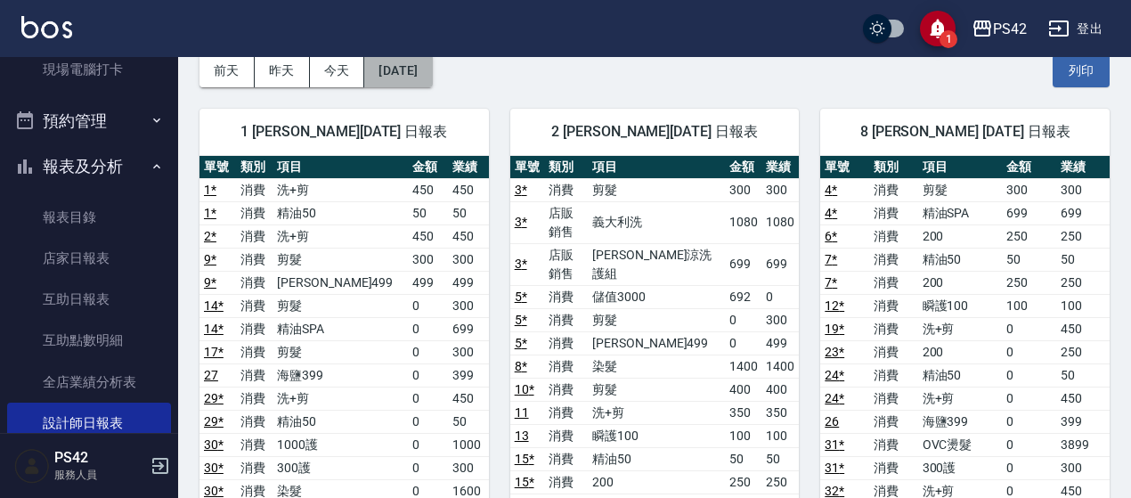
click at [428, 71] on button "[DATE]" at bounding box center [398, 70] width 68 height 33
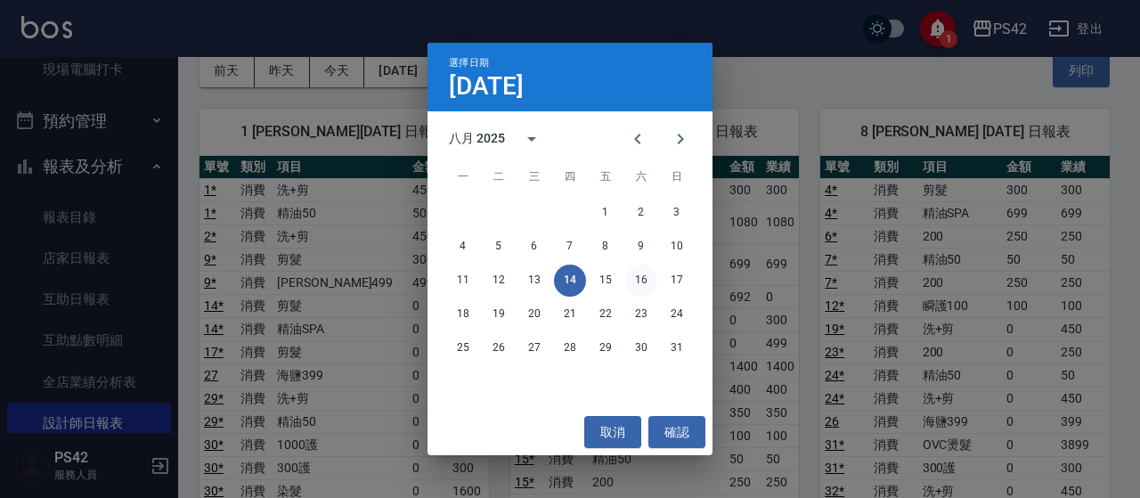
click at [645, 278] on button "16" at bounding box center [641, 281] width 32 height 32
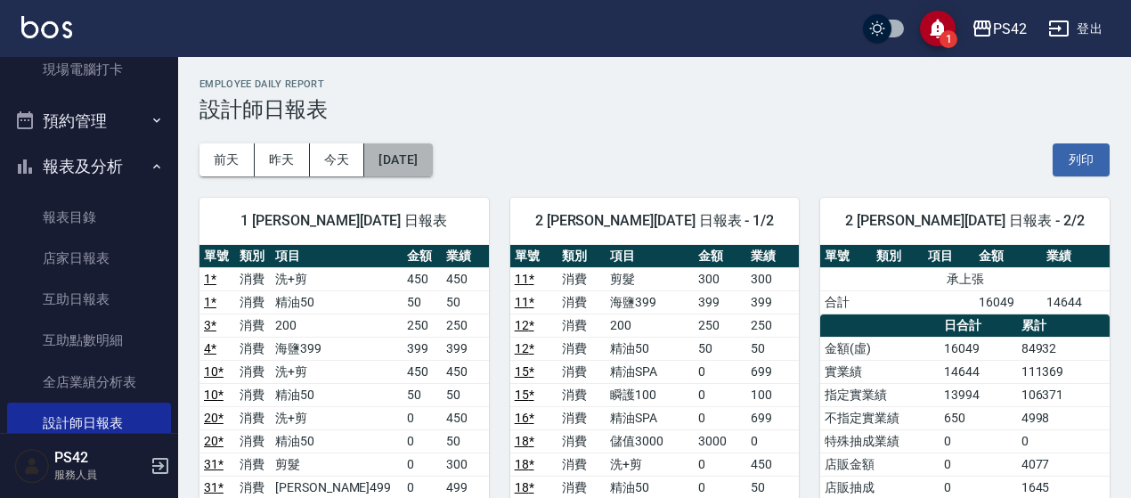
click at [431, 152] on button "[DATE]" at bounding box center [398, 159] width 68 height 33
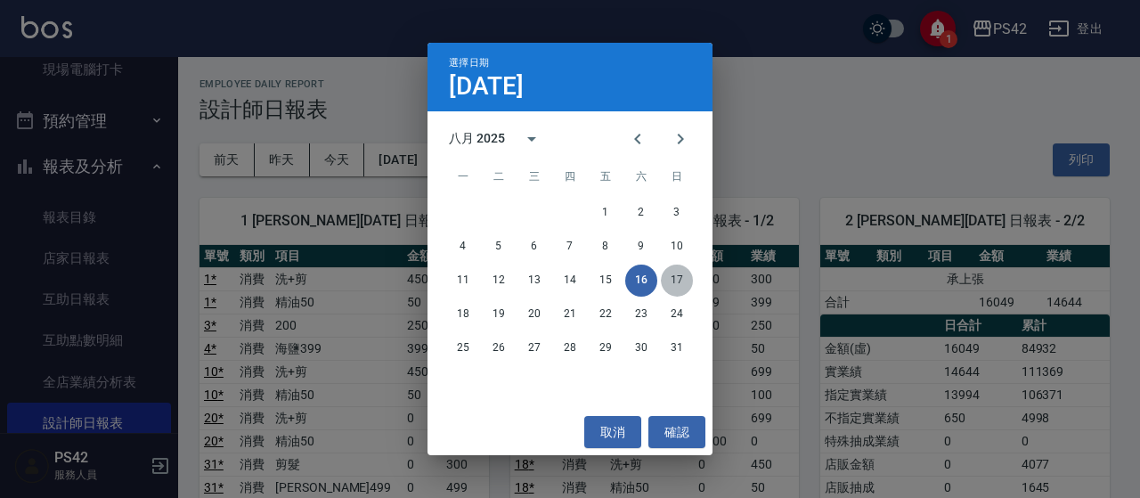
click at [676, 275] on button "17" at bounding box center [677, 281] width 32 height 32
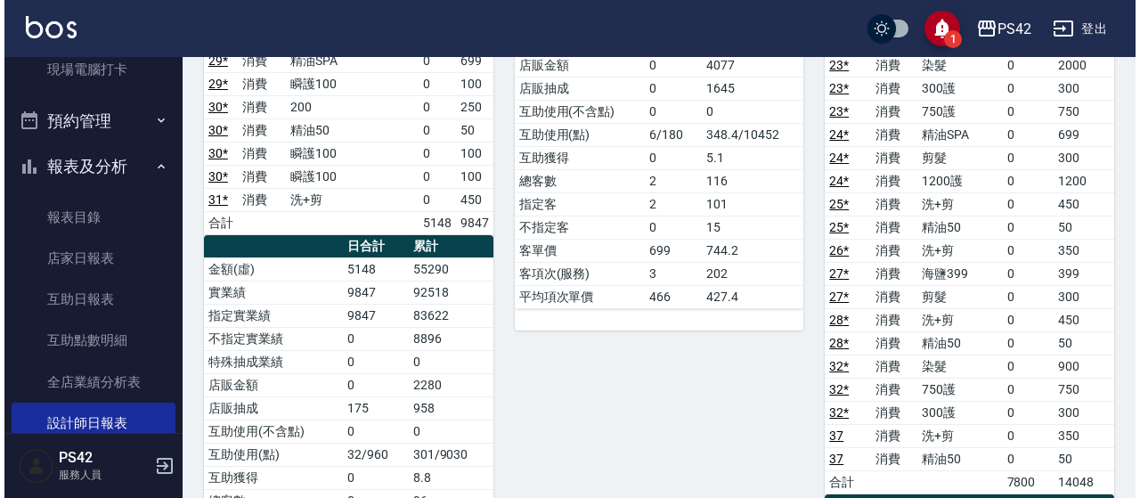
scroll to position [89, 0]
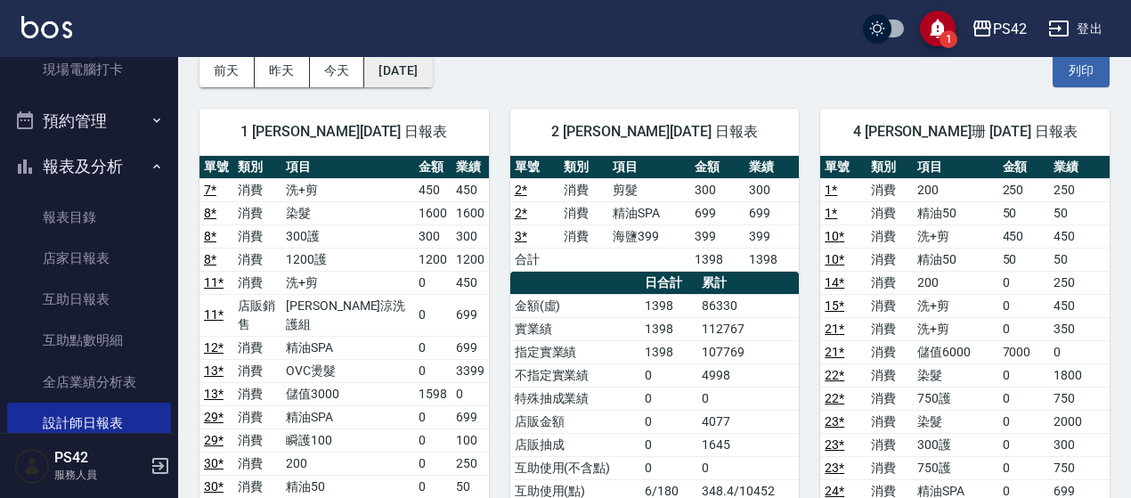
click at [410, 72] on button "[DATE]" at bounding box center [398, 70] width 68 height 33
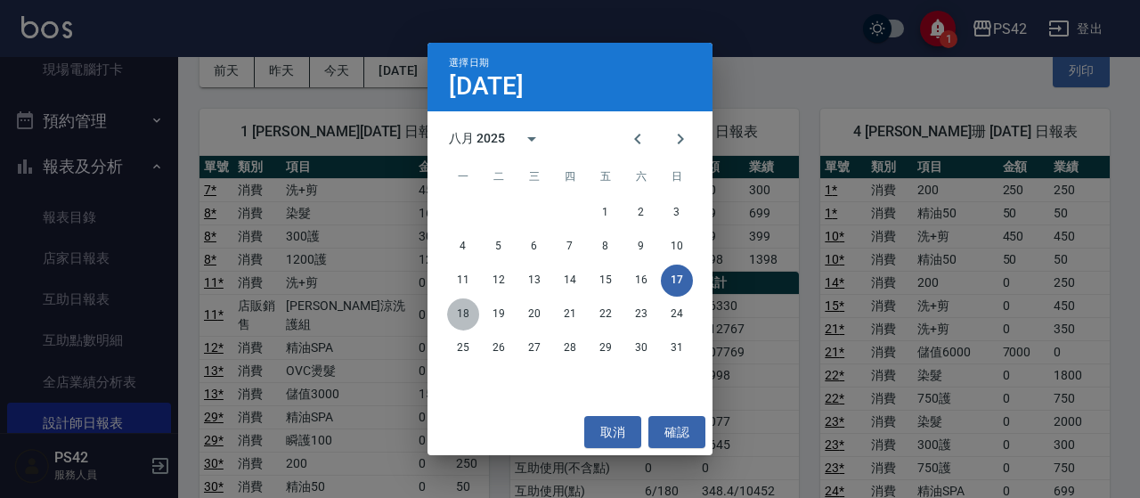
click at [477, 311] on button "18" at bounding box center [463, 314] width 32 height 32
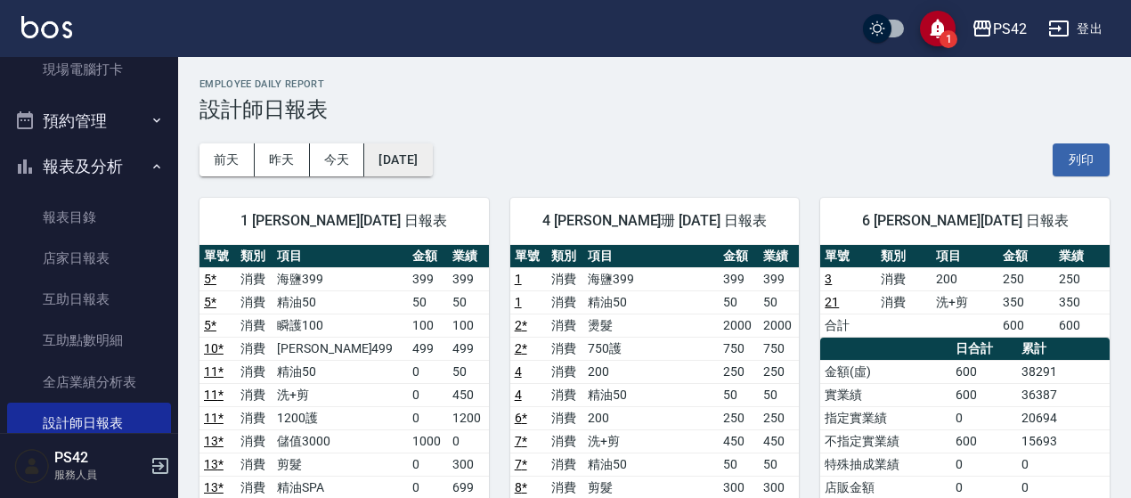
click at [432, 151] on button "[DATE]" at bounding box center [398, 159] width 68 height 33
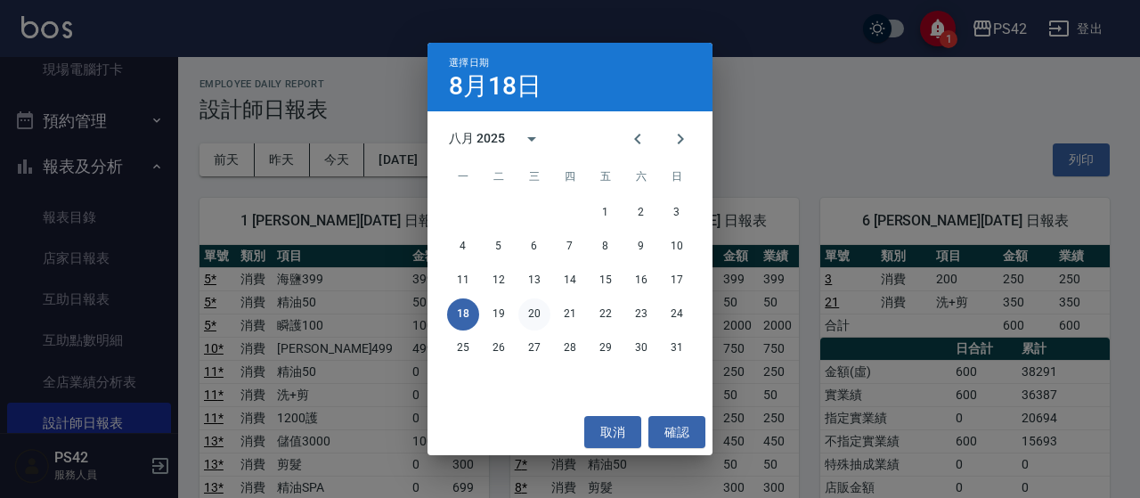
click at [534, 313] on button "20" at bounding box center [534, 314] width 32 height 32
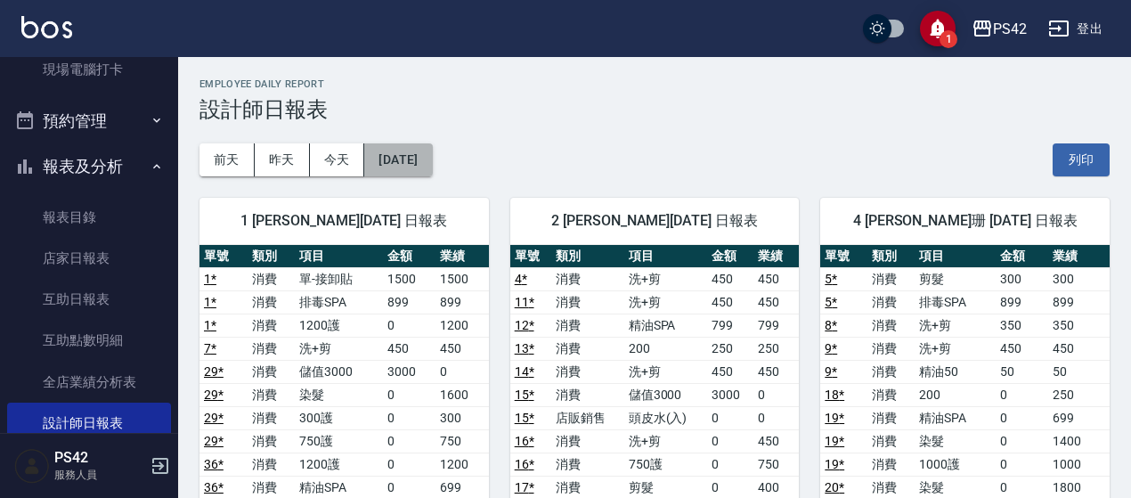
click at [432, 159] on button "[DATE]" at bounding box center [398, 159] width 68 height 33
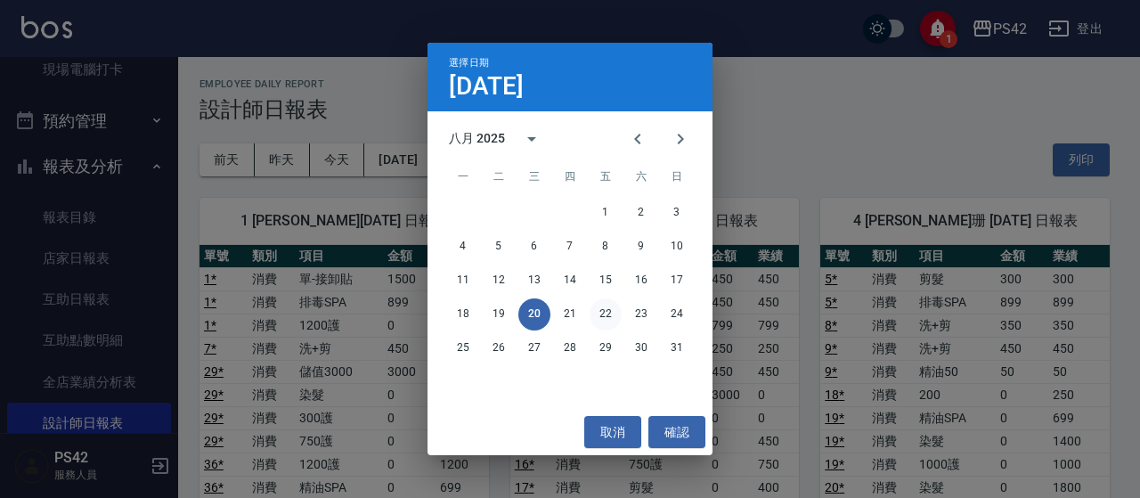
click at [621, 313] on button "22" at bounding box center [606, 314] width 32 height 32
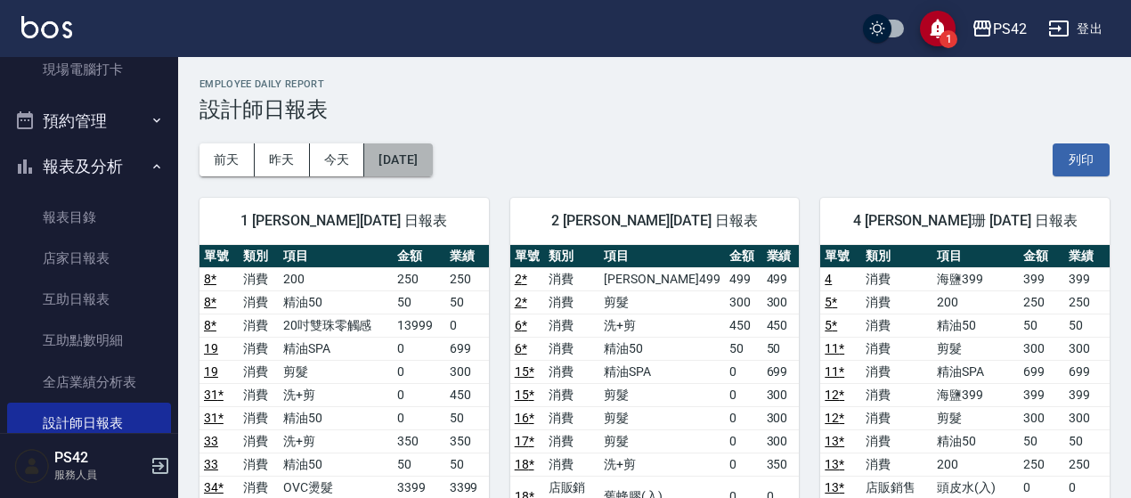
click at [432, 161] on button "[DATE]" at bounding box center [398, 159] width 68 height 33
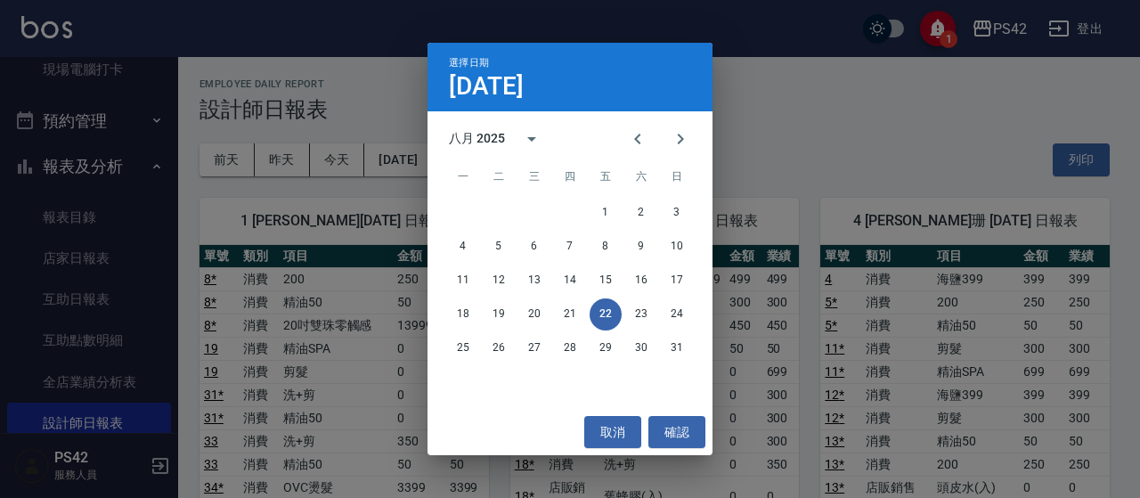
click at [650, 330] on div "18 19 20 21 22 23 24" at bounding box center [570, 314] width 285 height 32
click at [650, 321] on button "23" at bounding box center [641, 314] width 32 height 32
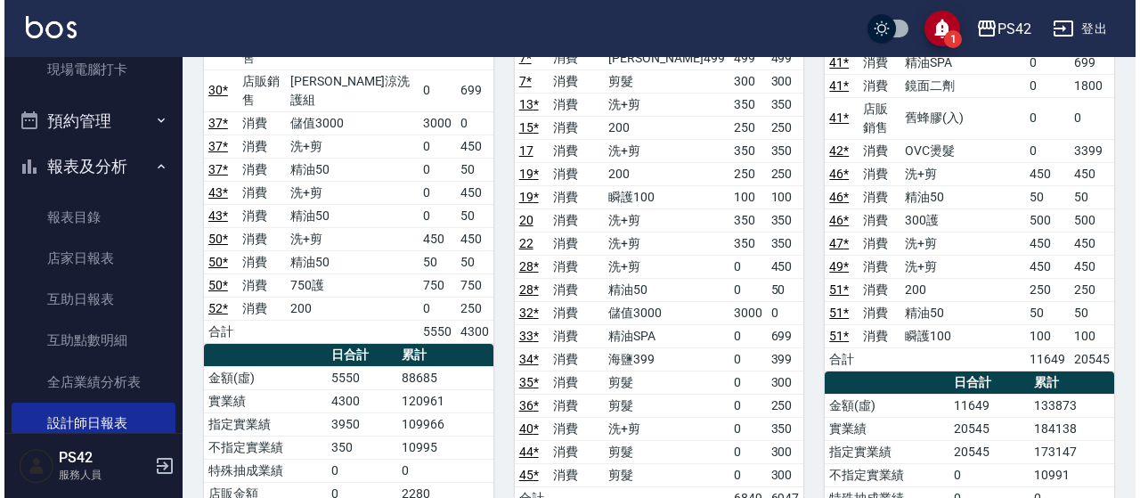
scroll to position [89, 0]
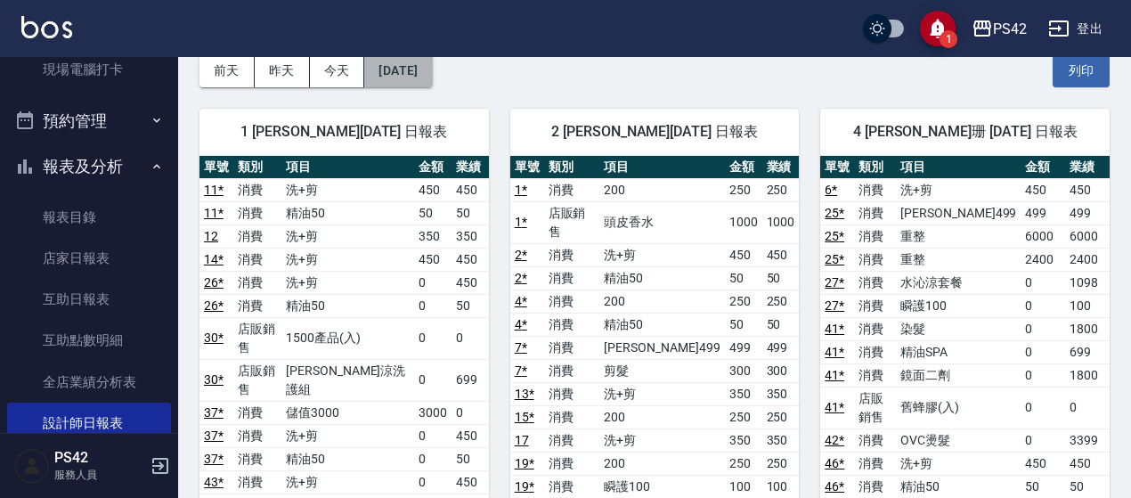
click at [432, 69] on button "[DATE]" at bounding box center [398, 70] width 68 height 33
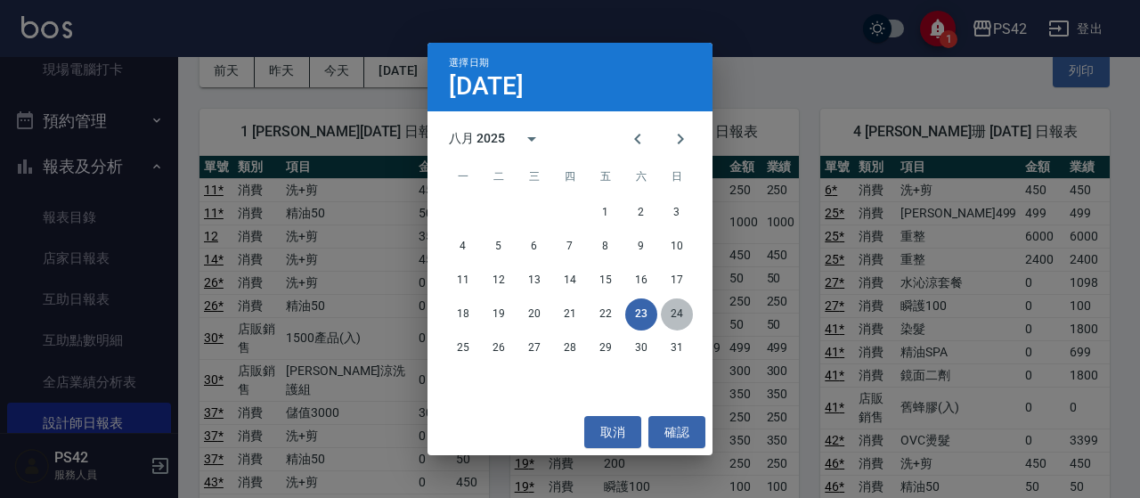
click at [677, 308] on button "24" at bounding box center [677, 314] width 32 height 32
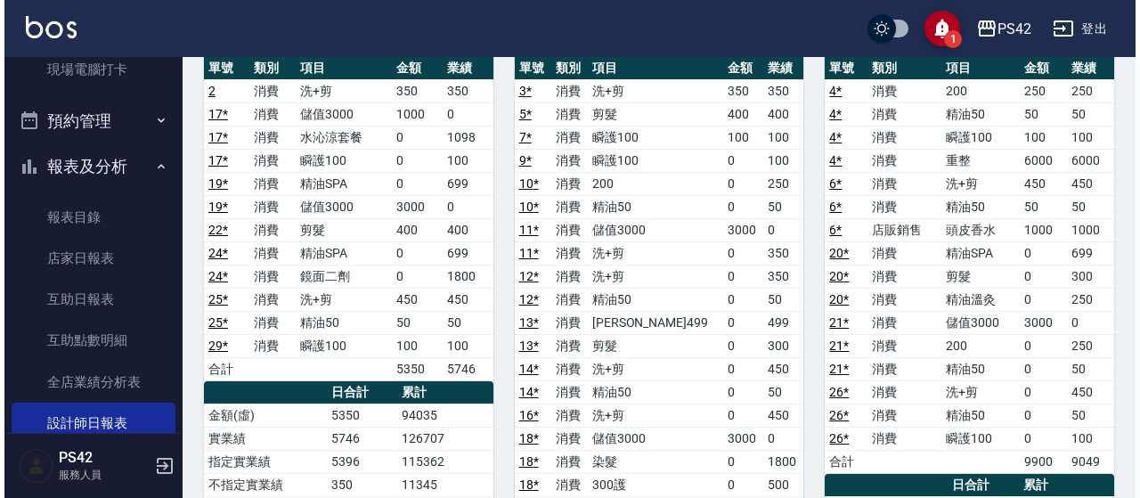
scroll to position [89, 0]
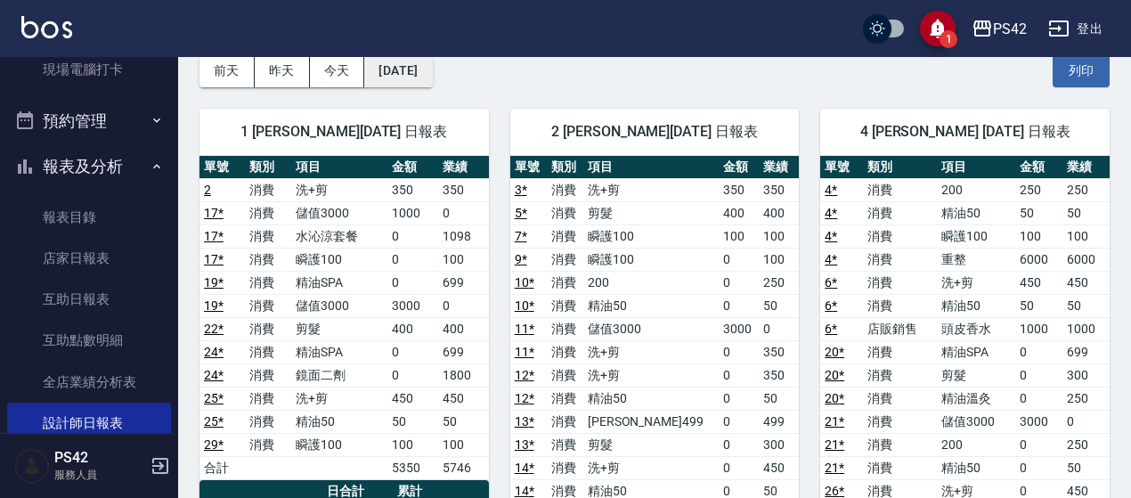
click at [432, 74] on button "[DATE]" at bounding box center [398, 70] width 68 height 33
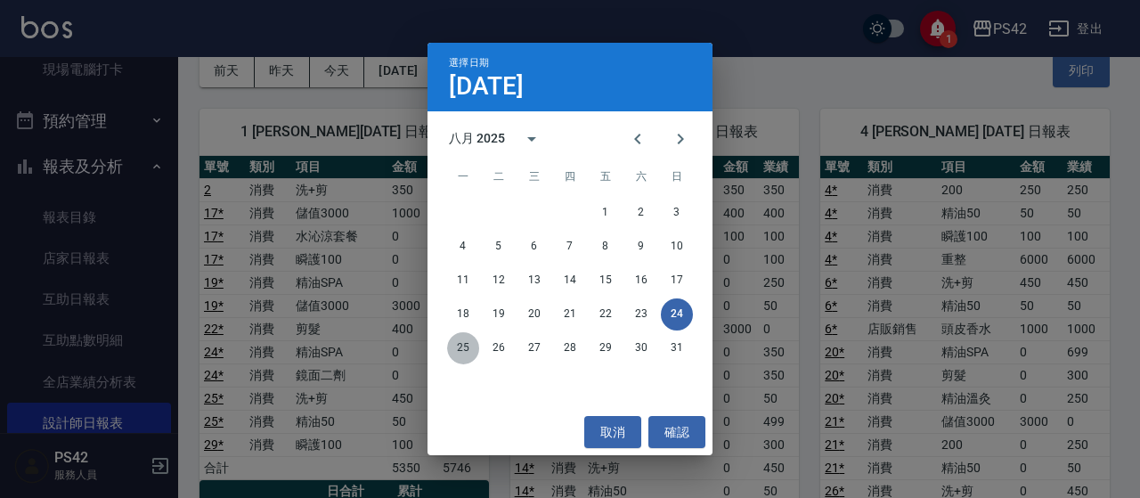
click at [463, 348] on button "25" at bounding box center [463, 348] width 32 height 32
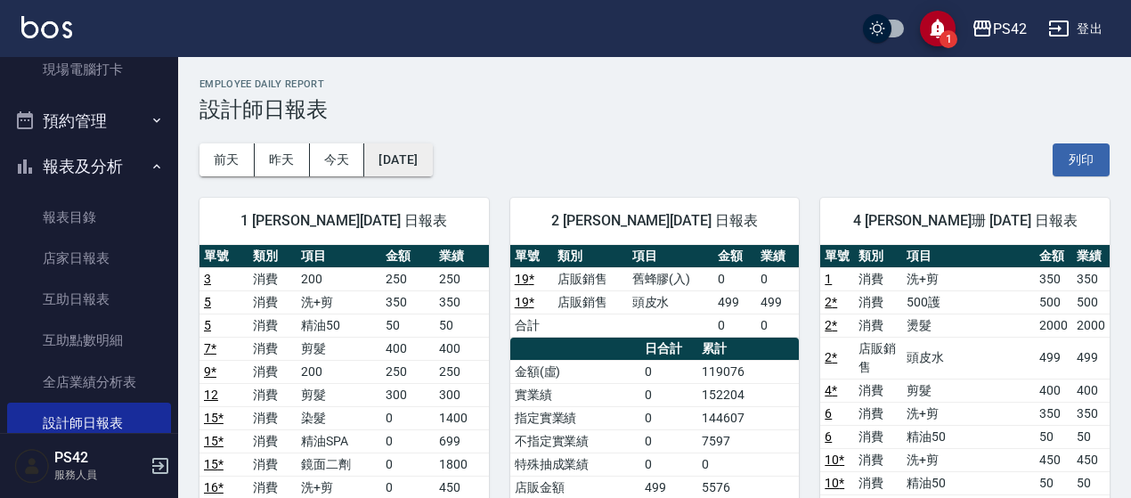
click at [432, 159] on button "[DATE]" at bounding box center [398, 159] width 68 height 33
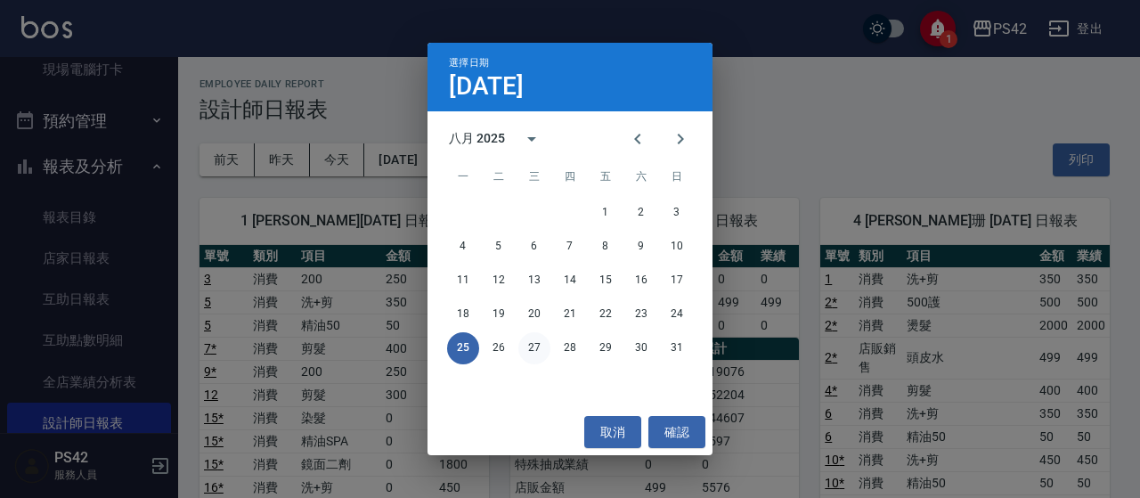
click at [533, 348] on button "27" at bounding box center [534, 348] width 32 height 32
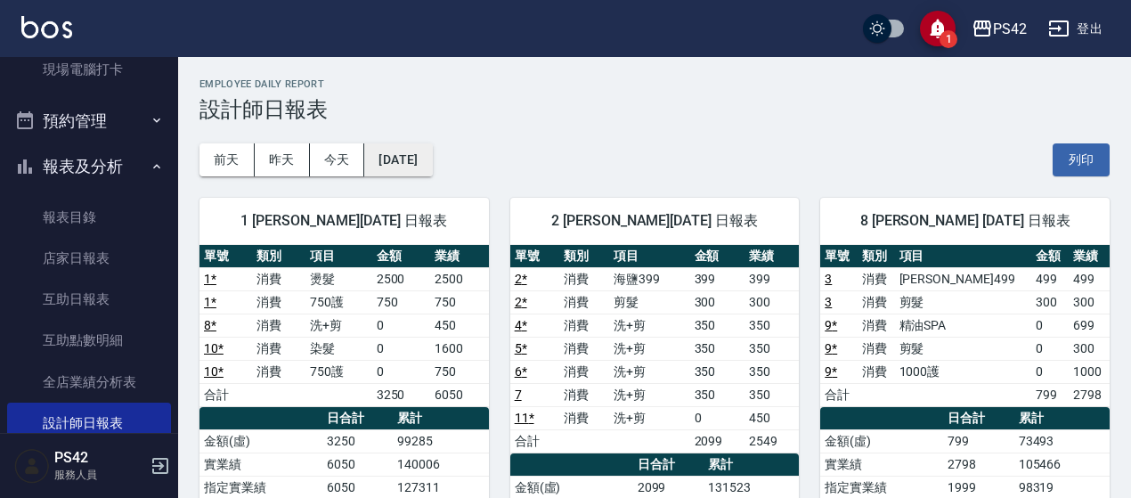
click at [432, 155] on button "[DATE]" at bounding box center [398, 159] width 68 height 33
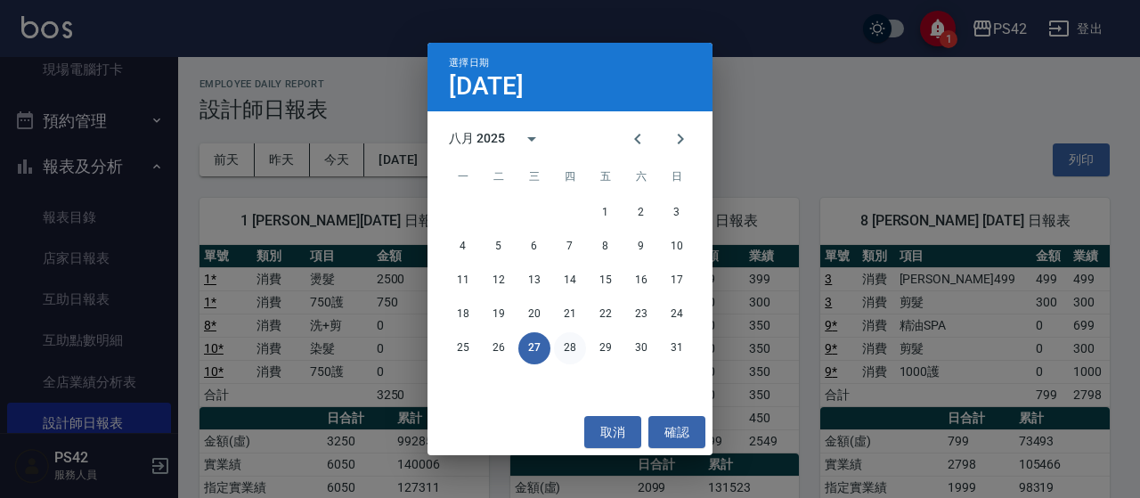
click at [572, 350] on button "28" at bounding box center [570, 348] width 32 height 32
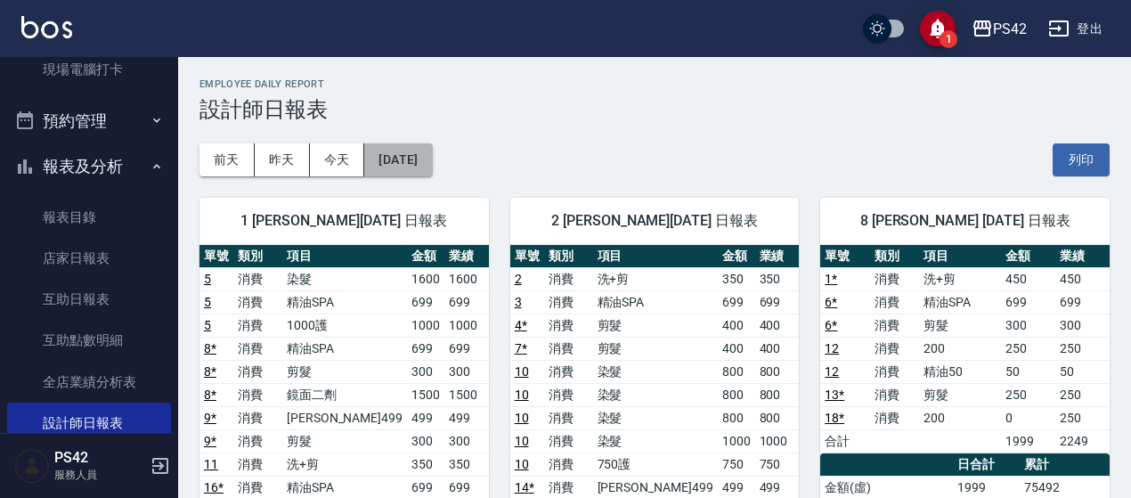
click at [432, 149] on button "[DATE]" at bounding box center [398, 159] width 68 height 33
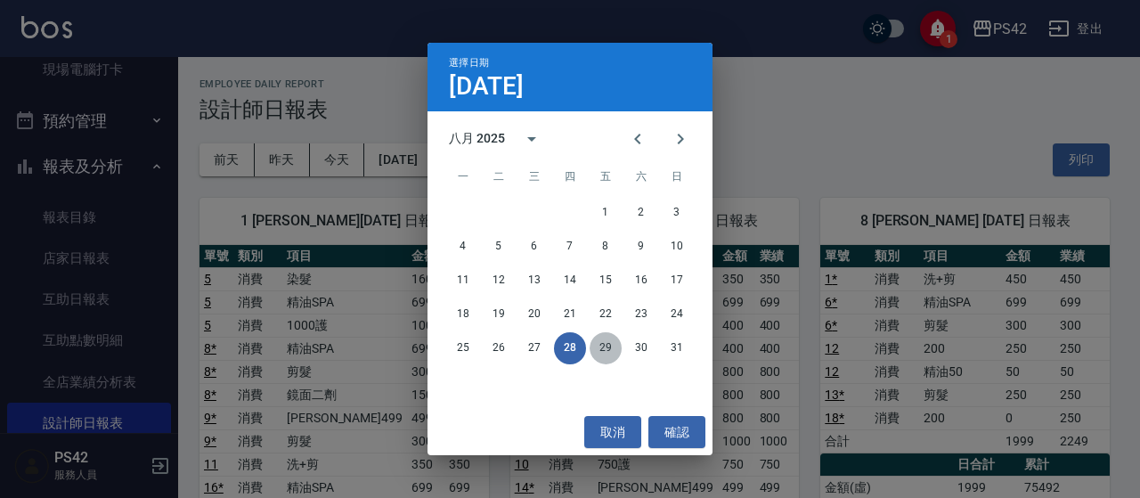
click at [591, 352] on button "29" at bounding box center [606, 348] width 32 height 32
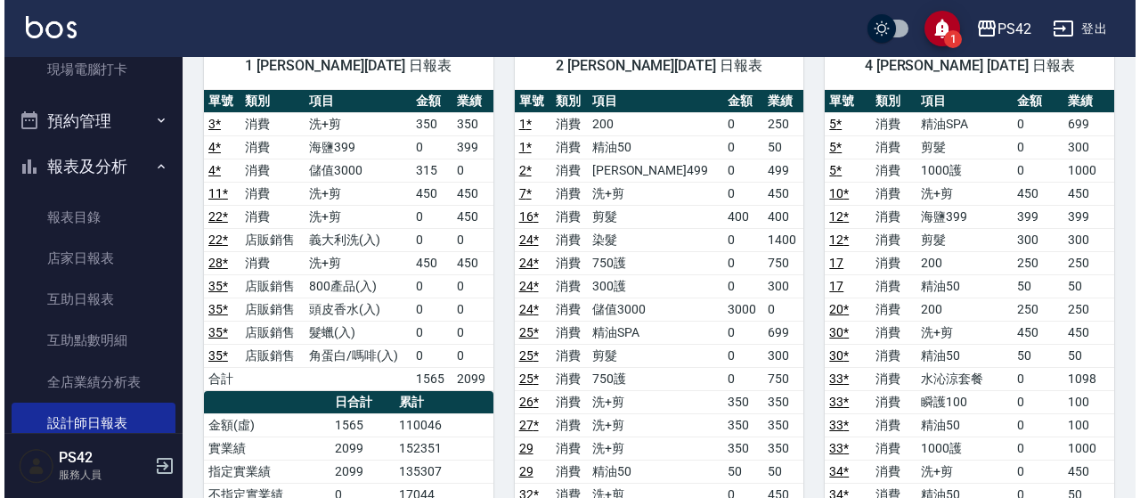
scroll to position [89, 0]
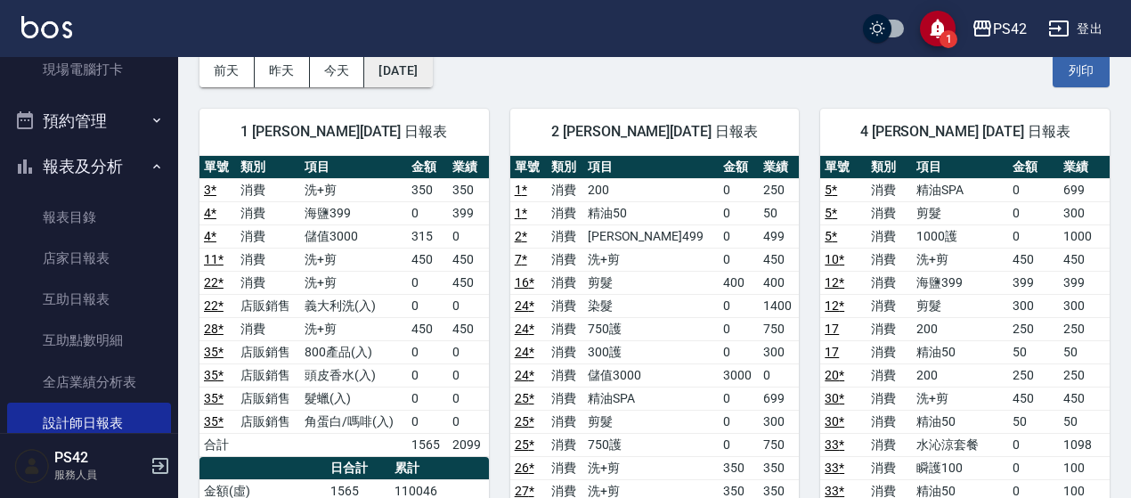
click at [390, 75] on button "[DATE]" at bounding box center [398, 70] width 68 height 33
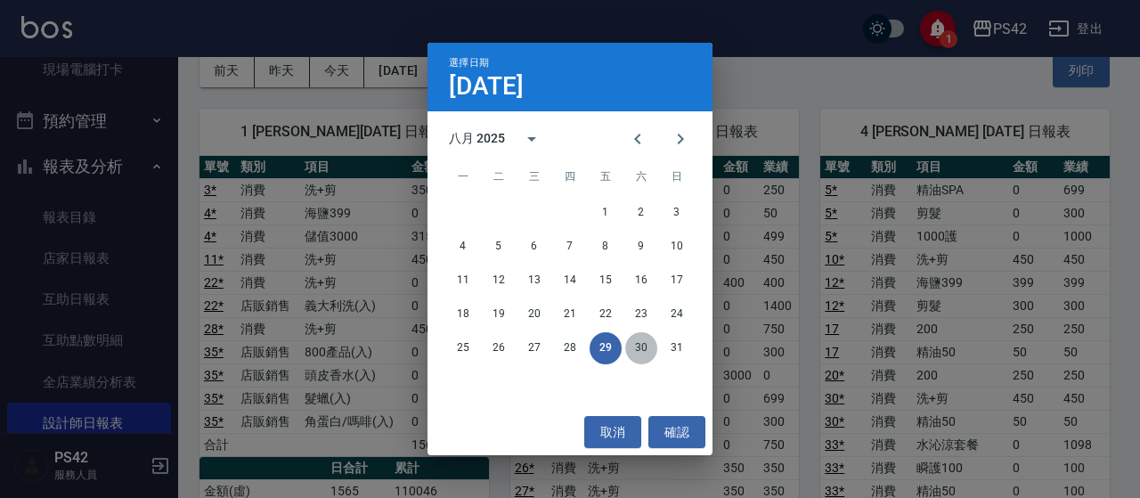
click at [639, 357] on button "30" at bounding box center [641, 348] width 32 height 32
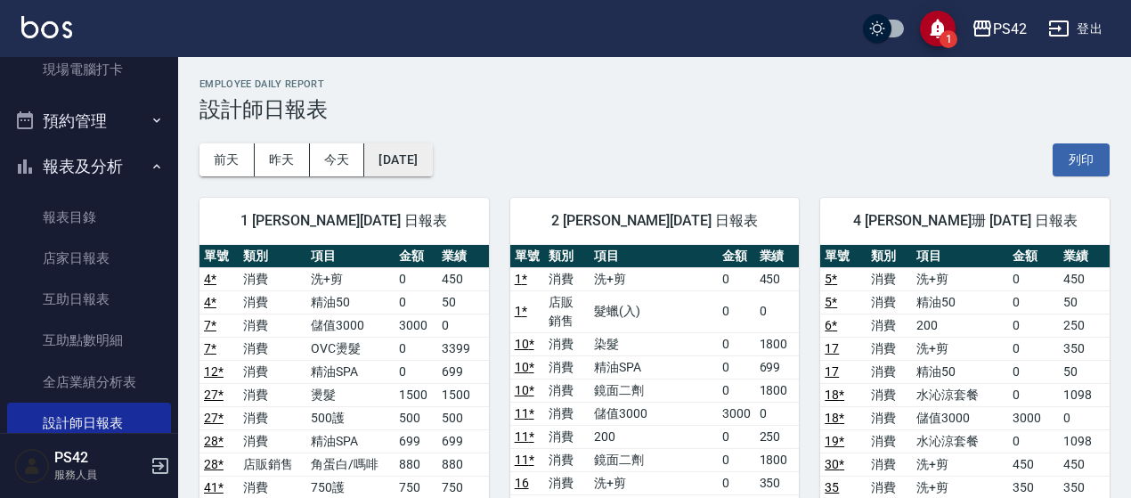
click at [432, 159] on button "[DATE]" at bounding box center [398, 159] width 68 height 33
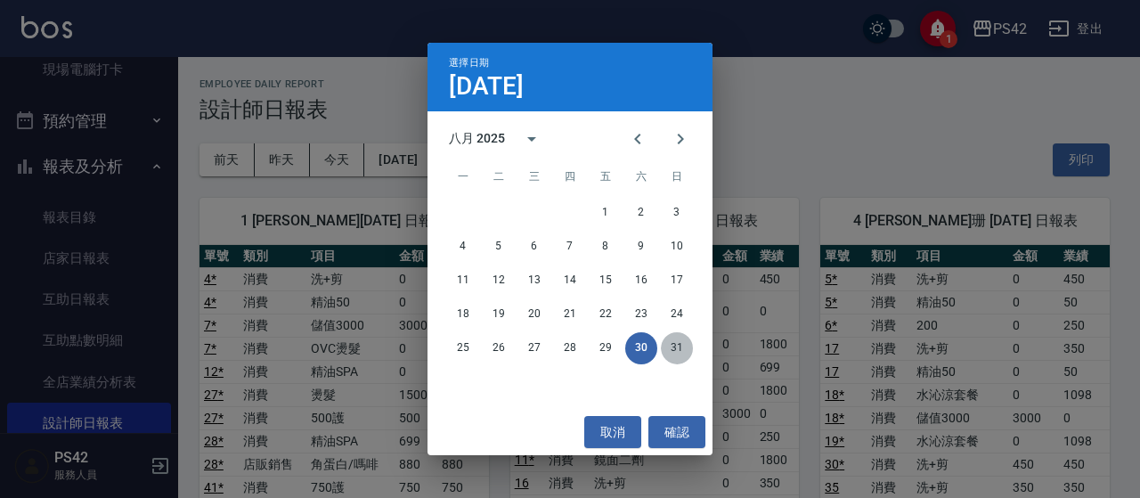
click at [677, 349] on button "31" at bounding box center [677, 348] width 32 height 32
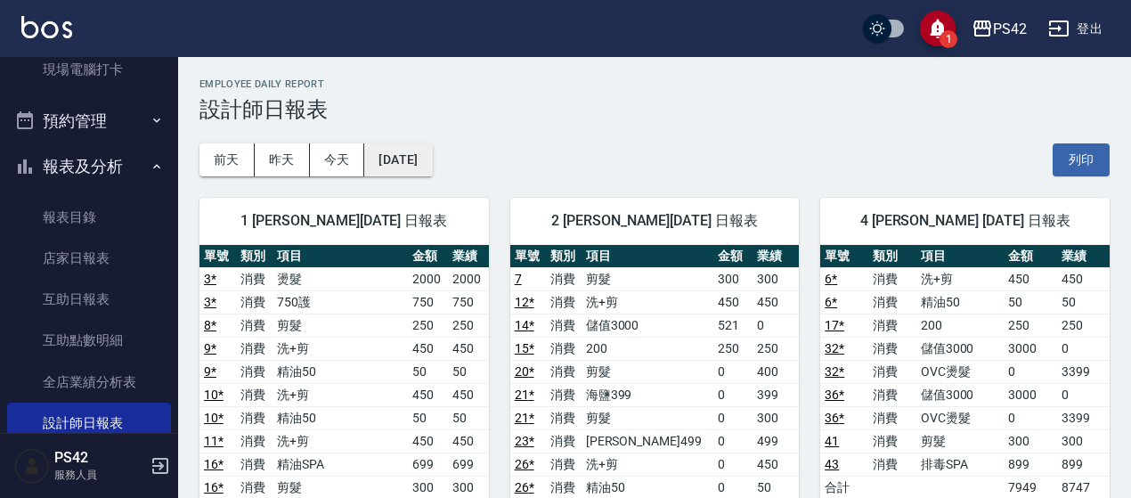
click at [429, 168] on button "[DATE]" at bounding box center [398, 159] width 68 height 33
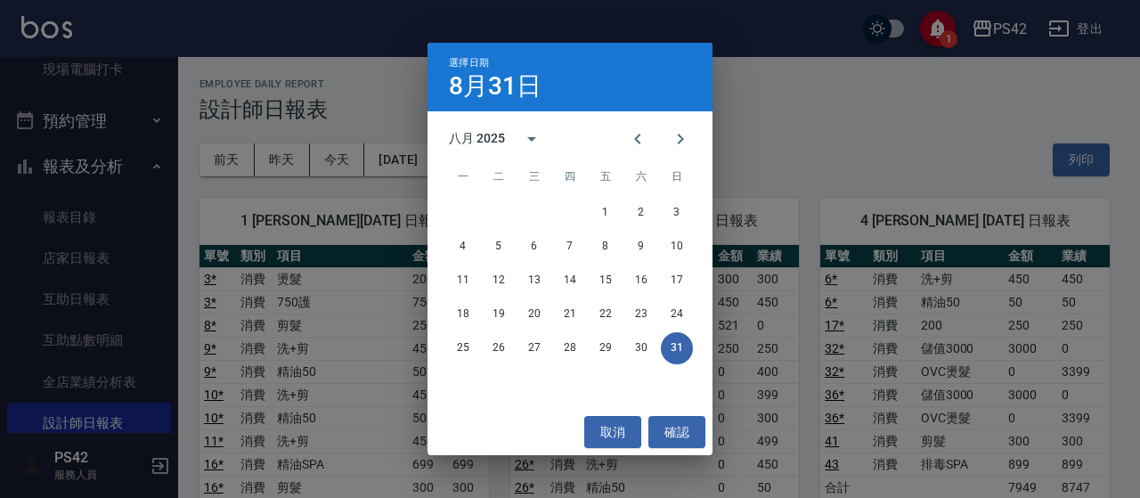
click at [289, 152] on div "選擇日期 [DATE] 八月 2025 一 二 三 四 五 六 日 1 2 3 4 5 6 7 8 9 10 11 12 13 14 15 16 17 18 …" at bounding box center [570, 249] width 1140 height 498
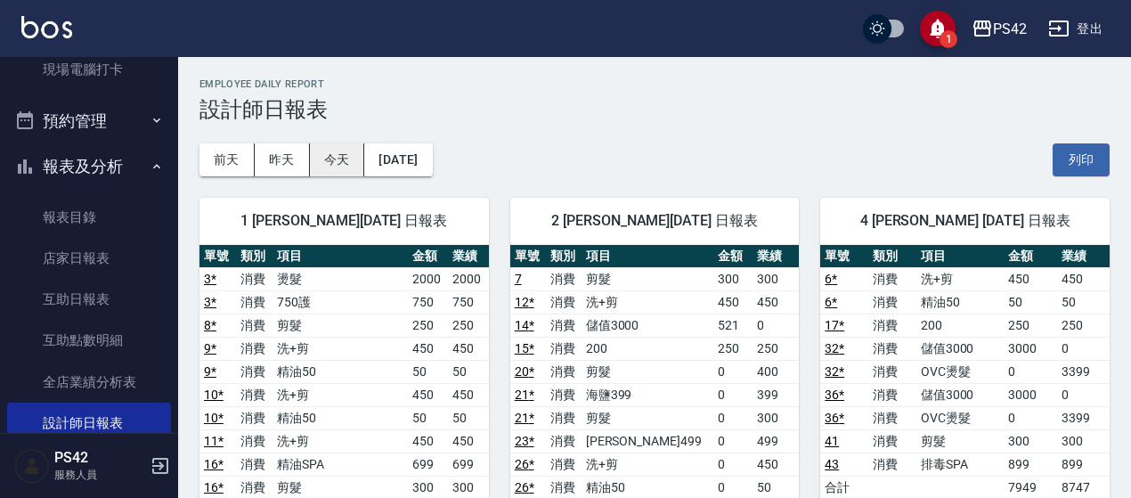
click at [327, 158] on button "今天" at bounding box center [337, 159] width 55 height 33
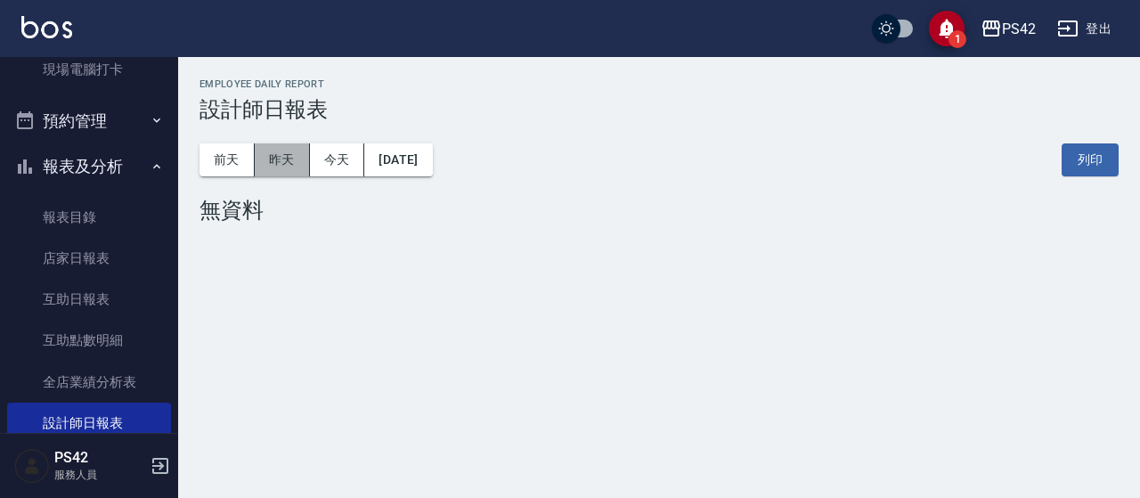
click at [299, 162] on button "昨天" at bounding box center [282, 159] width 55 height 33
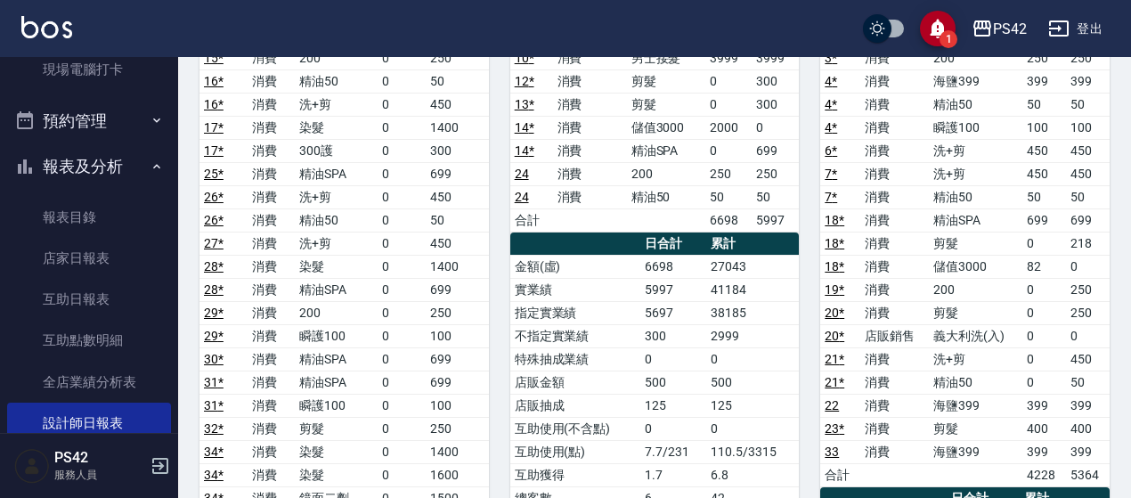
scroll to position [445, 0]
